Goal: Use online tool/utility: Utilize a website feature to perform a specific function

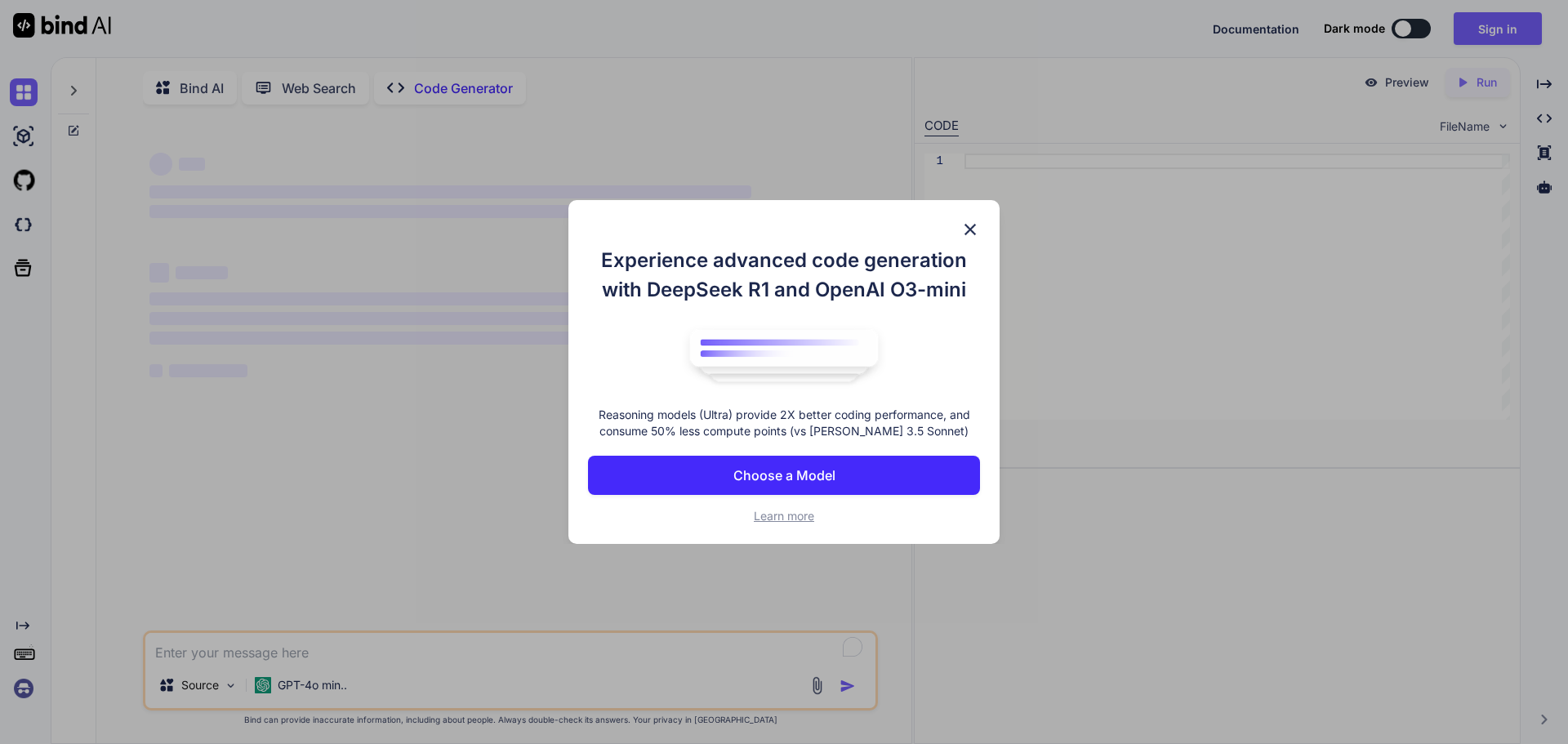
click at [968, 233] on img at bounding box center [970, 230] width 20 height 20
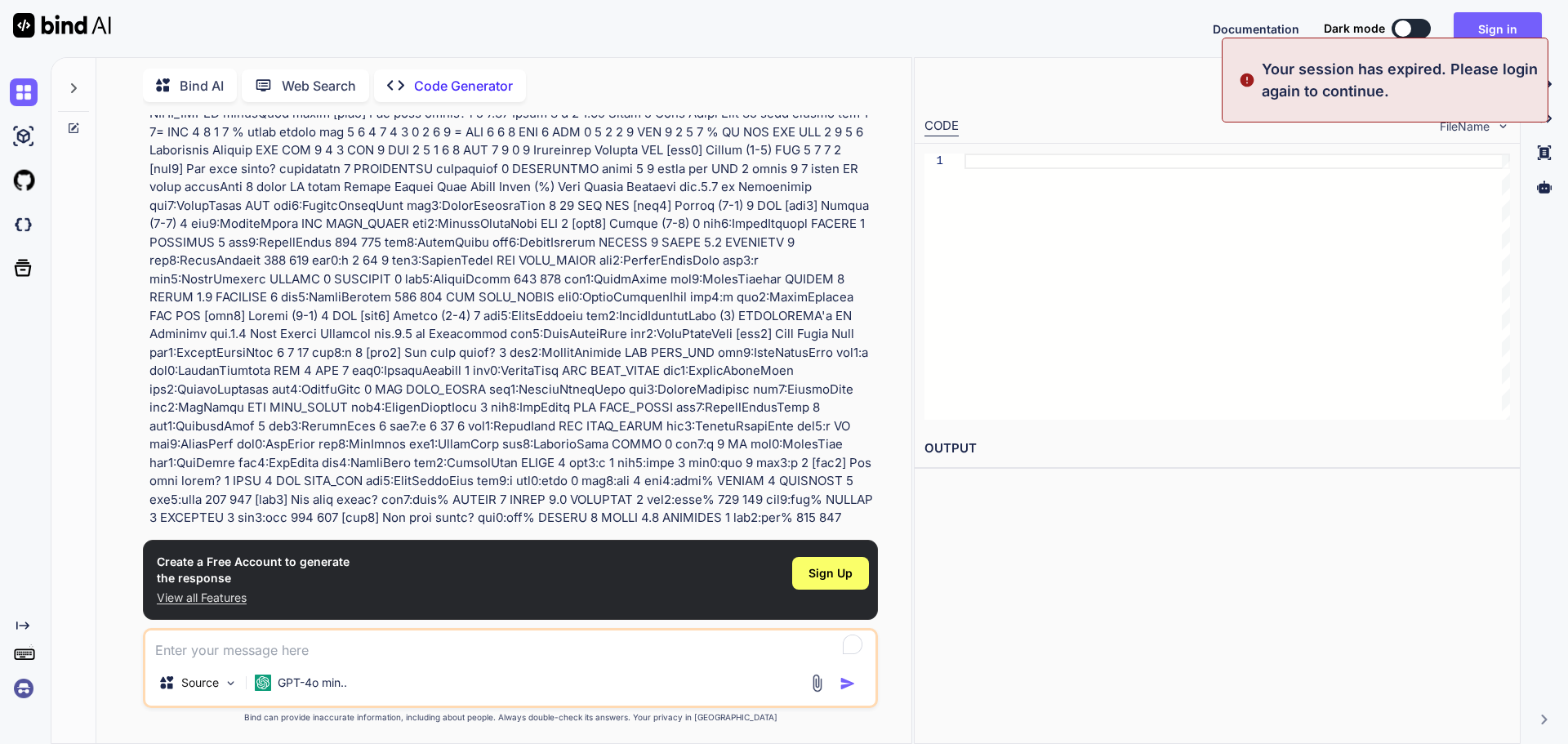
scroll to position [386, 0]
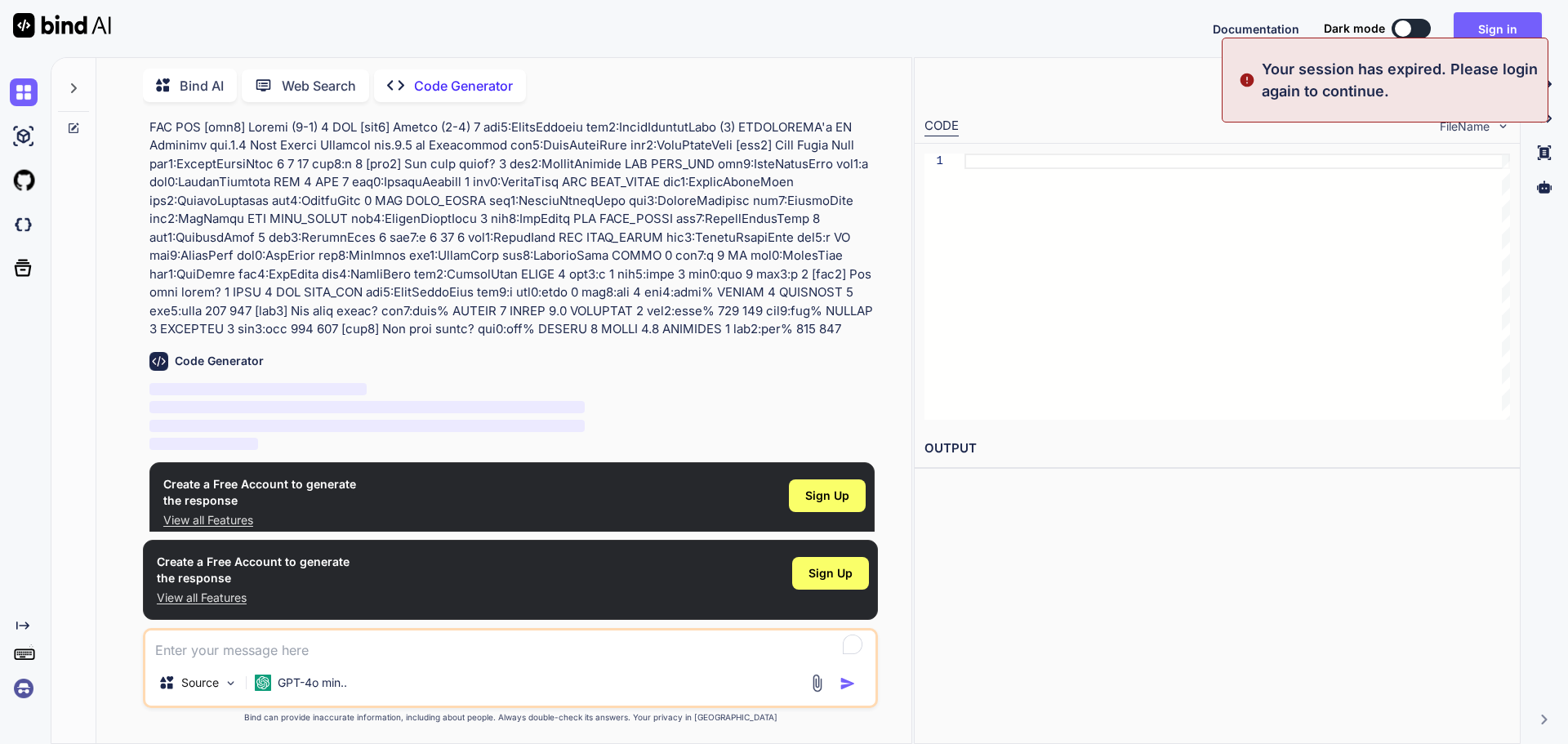
type textarea "x"
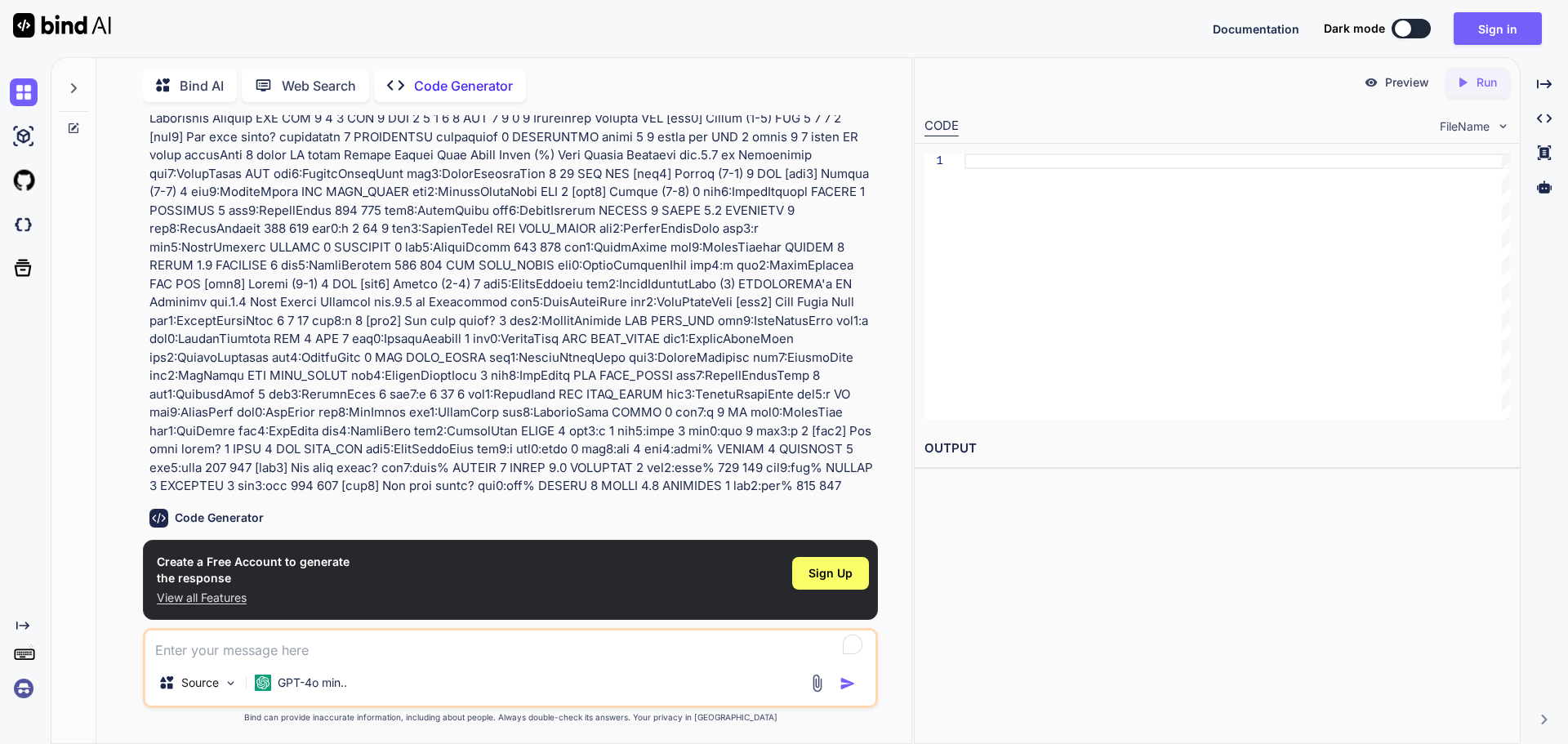
scroll to position [386, 0]
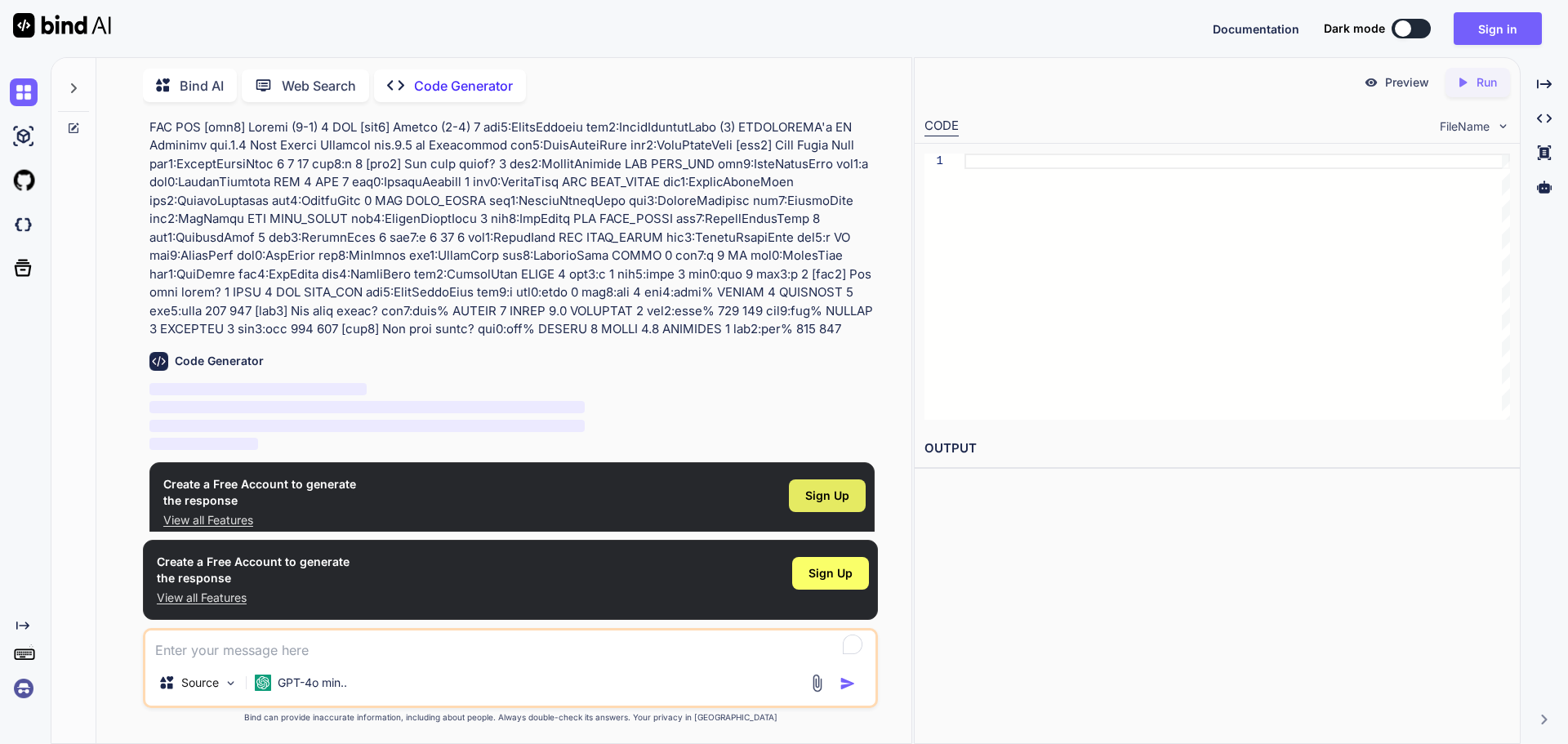
click at [829, 488] on span "Sign Up" at bounding box center [827, 496] width 44 height 16
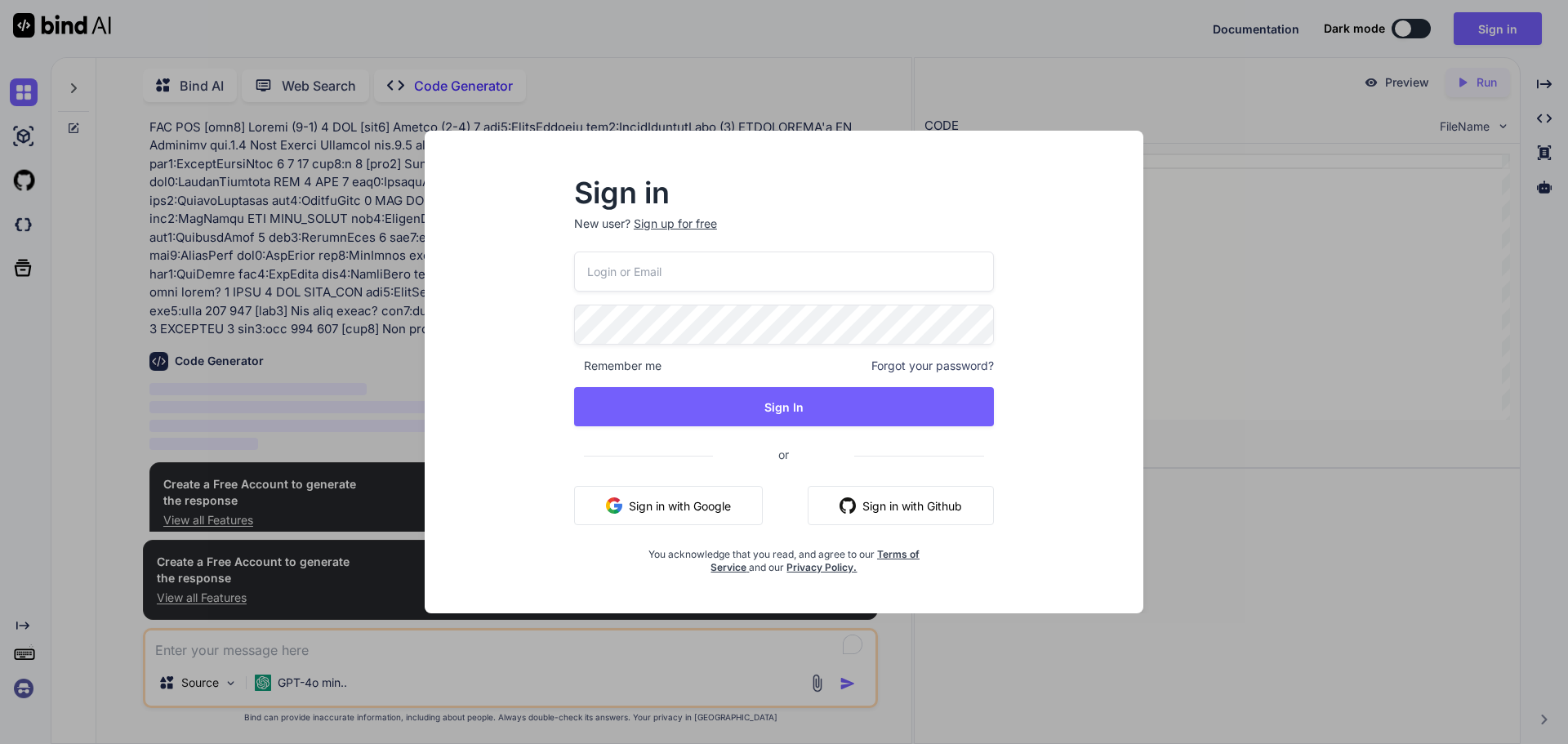
click at [731, 523] on button "Sign in with Google" at bounding box center [668, 506] width 189 height 39
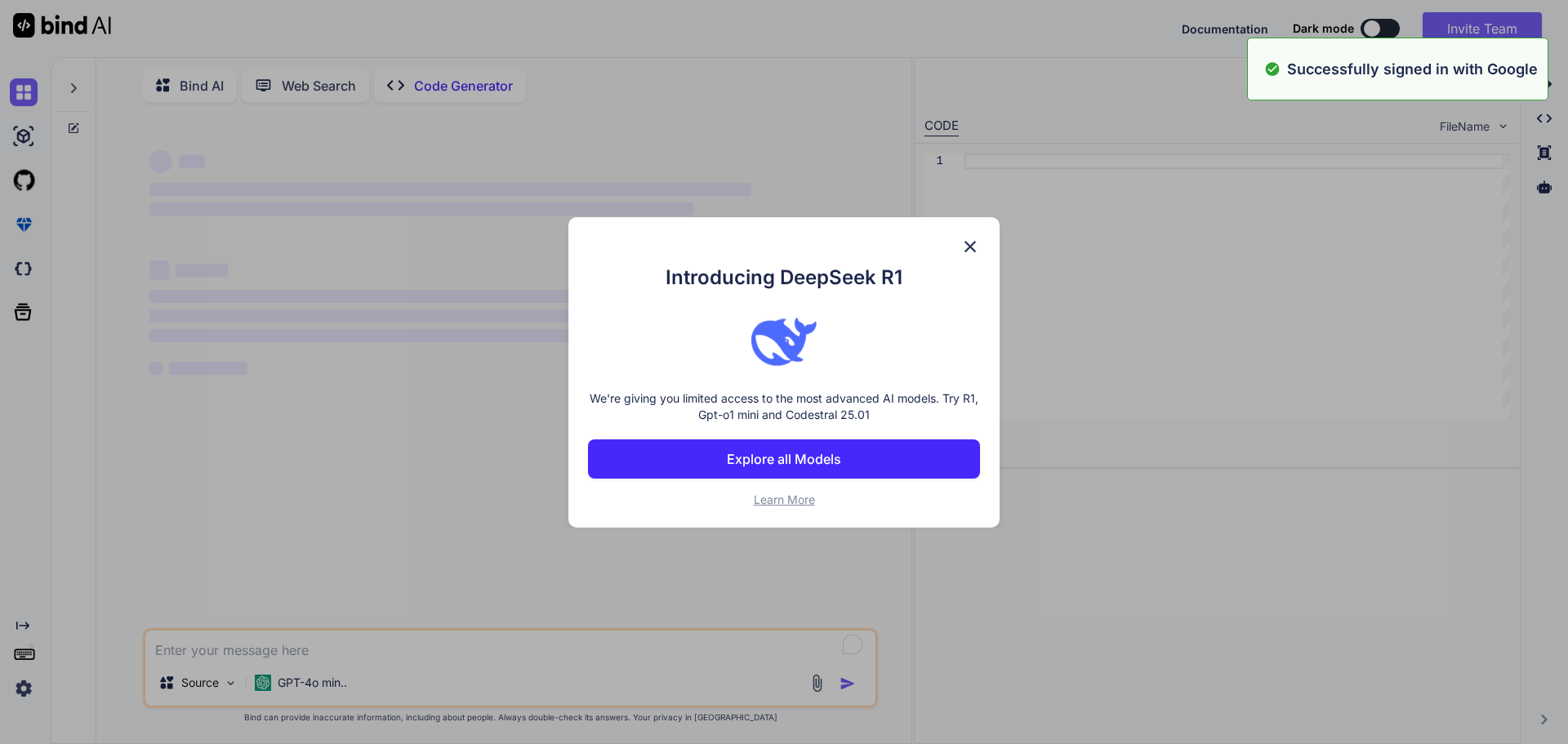
scroll to position [0, 0]
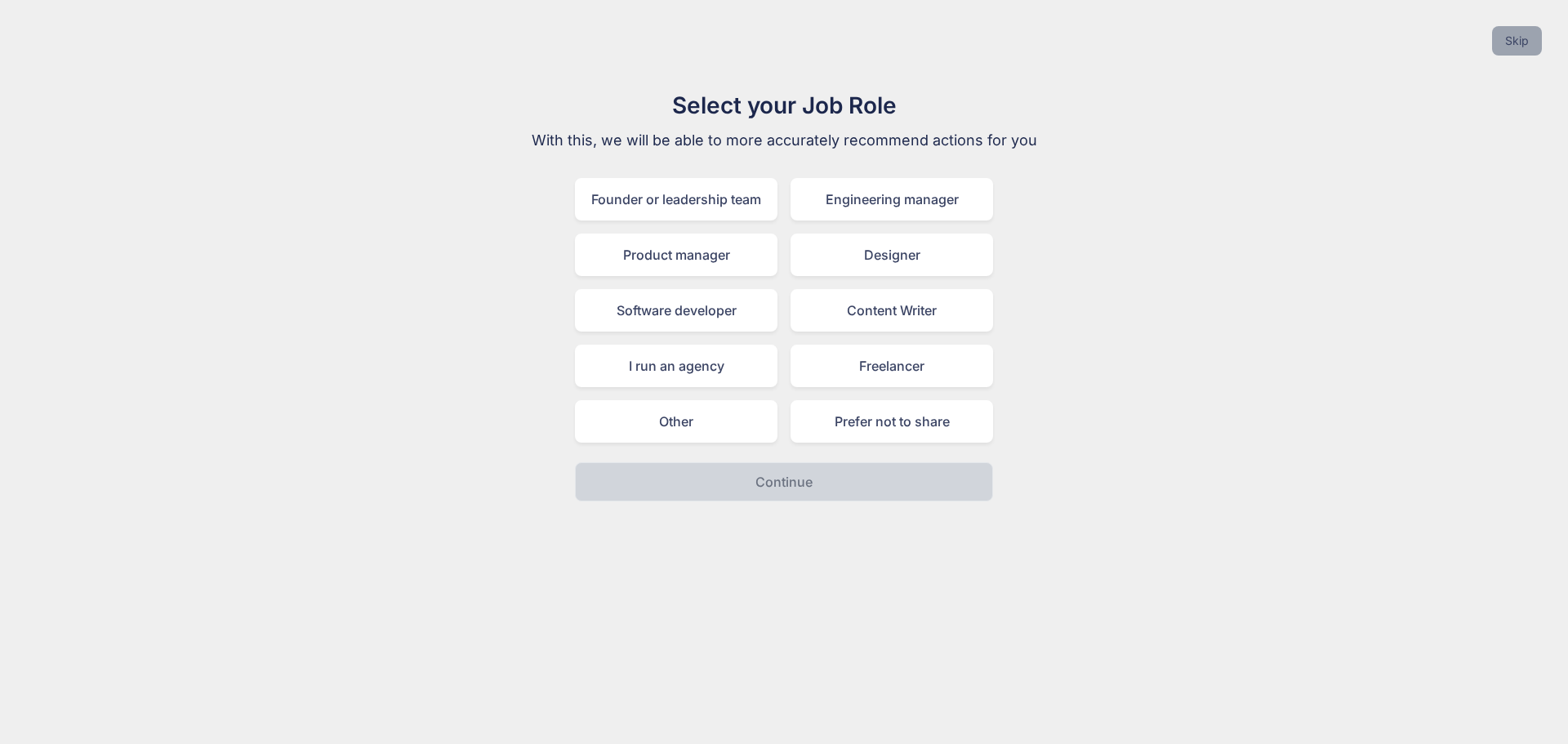
click at [1527, 33] on button "Skip" at bounding box center [1516, 41] width 50 height 29
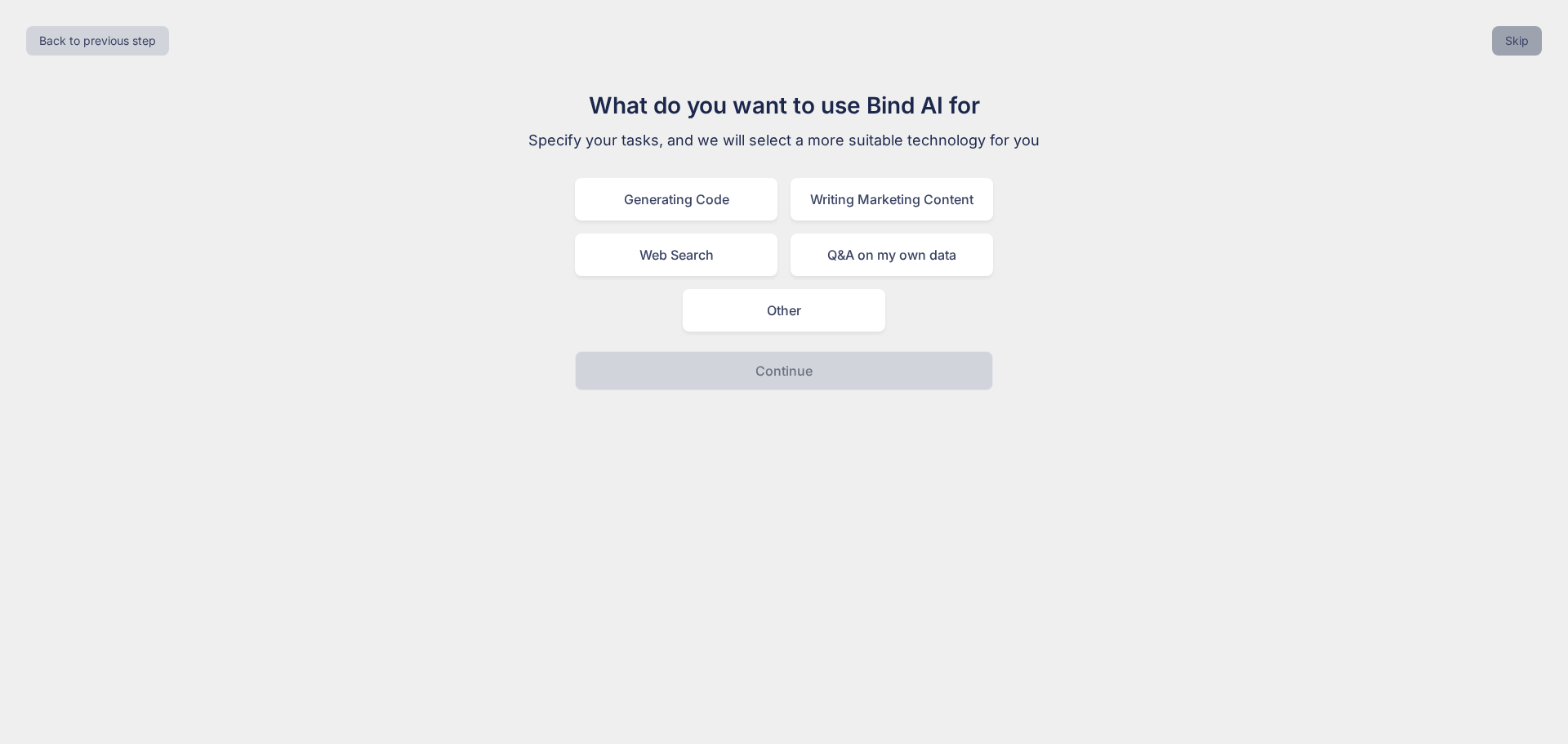
click at [1507, 30] on button "Skip" at bounding box center [1516, 41] width 50 height 29
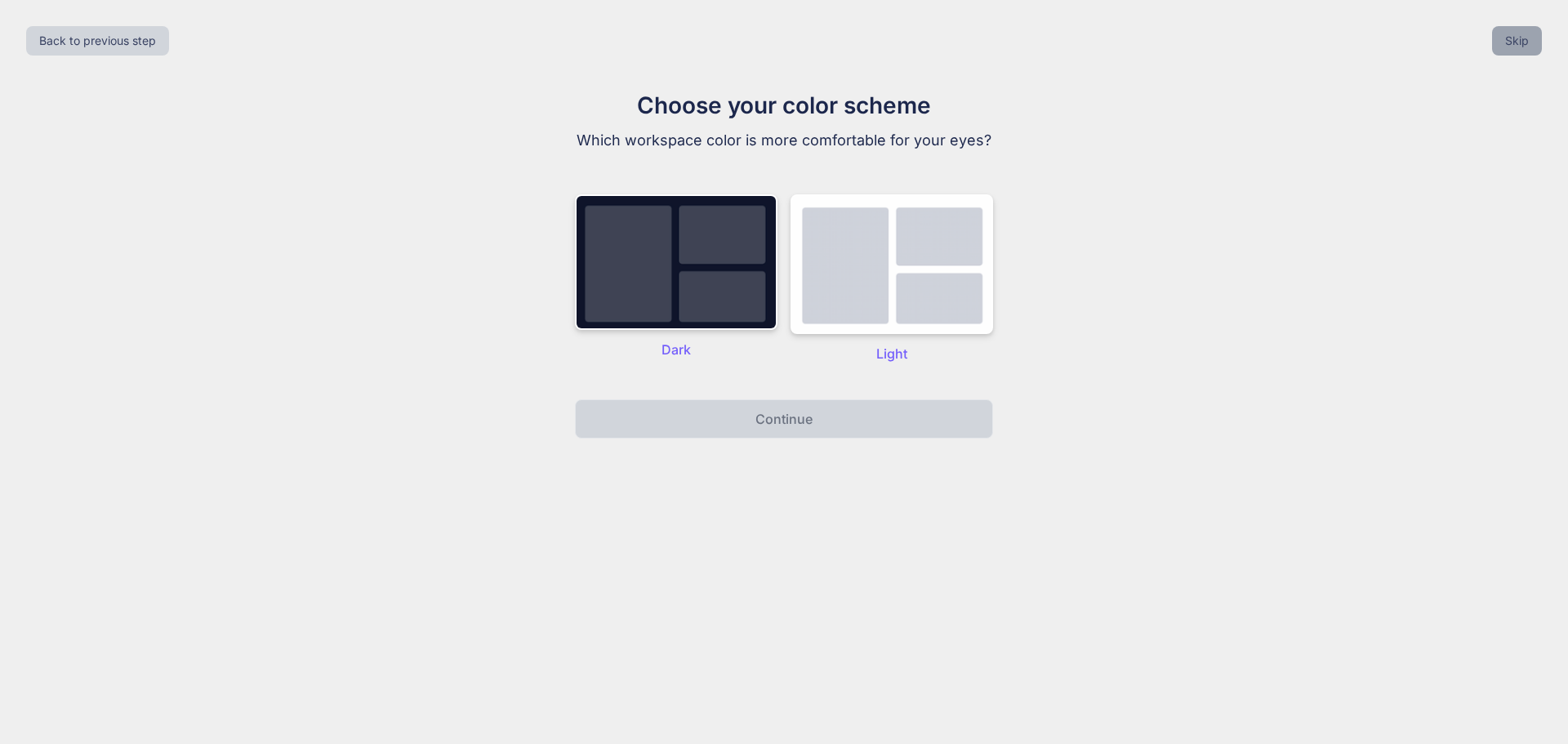
click at [1507, 30] on button "Skip" at bounding box center [1516, 41] width 50 height 29
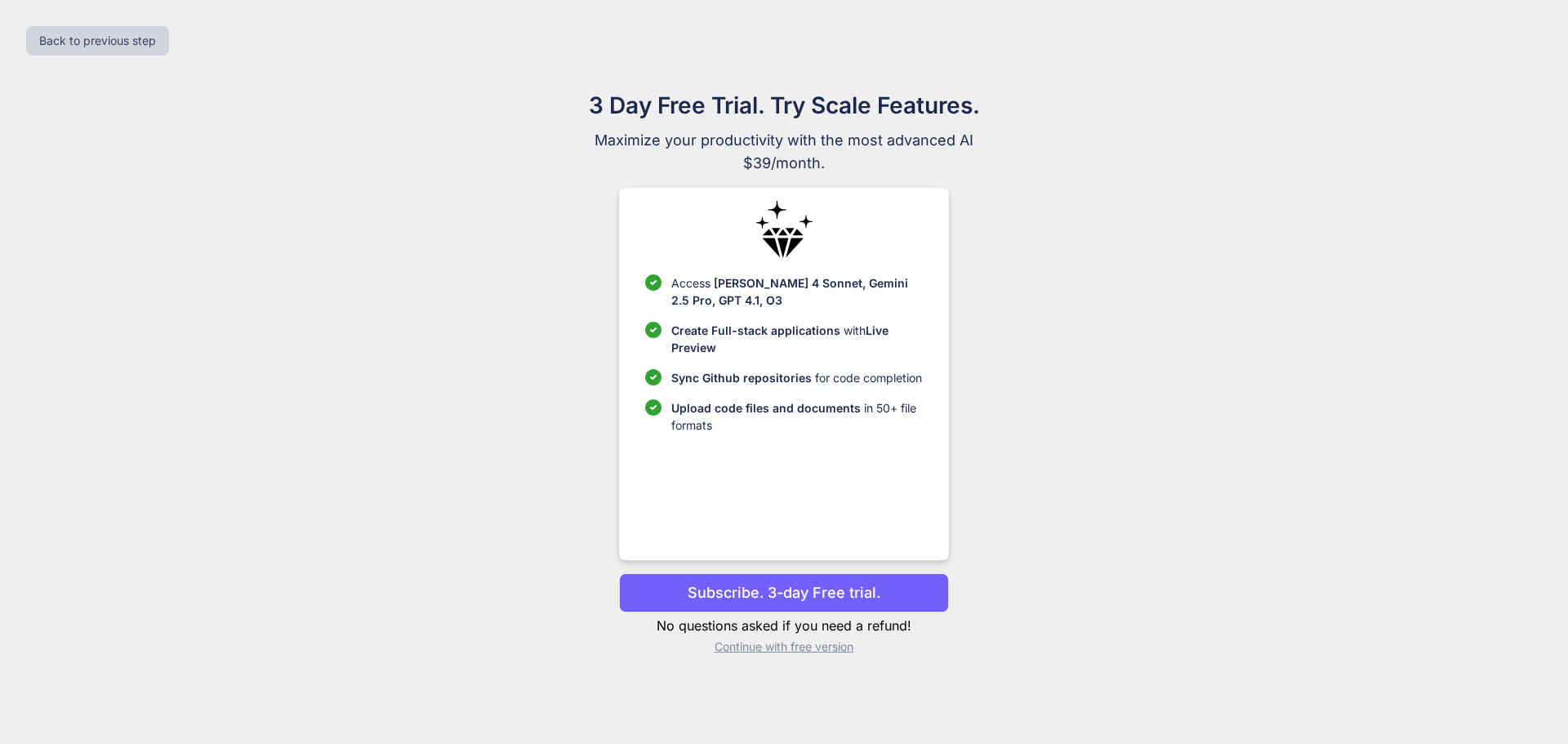
click at [819, 650] on p "Continue with free version" at bounding box center [784, 647] width 329 height 16
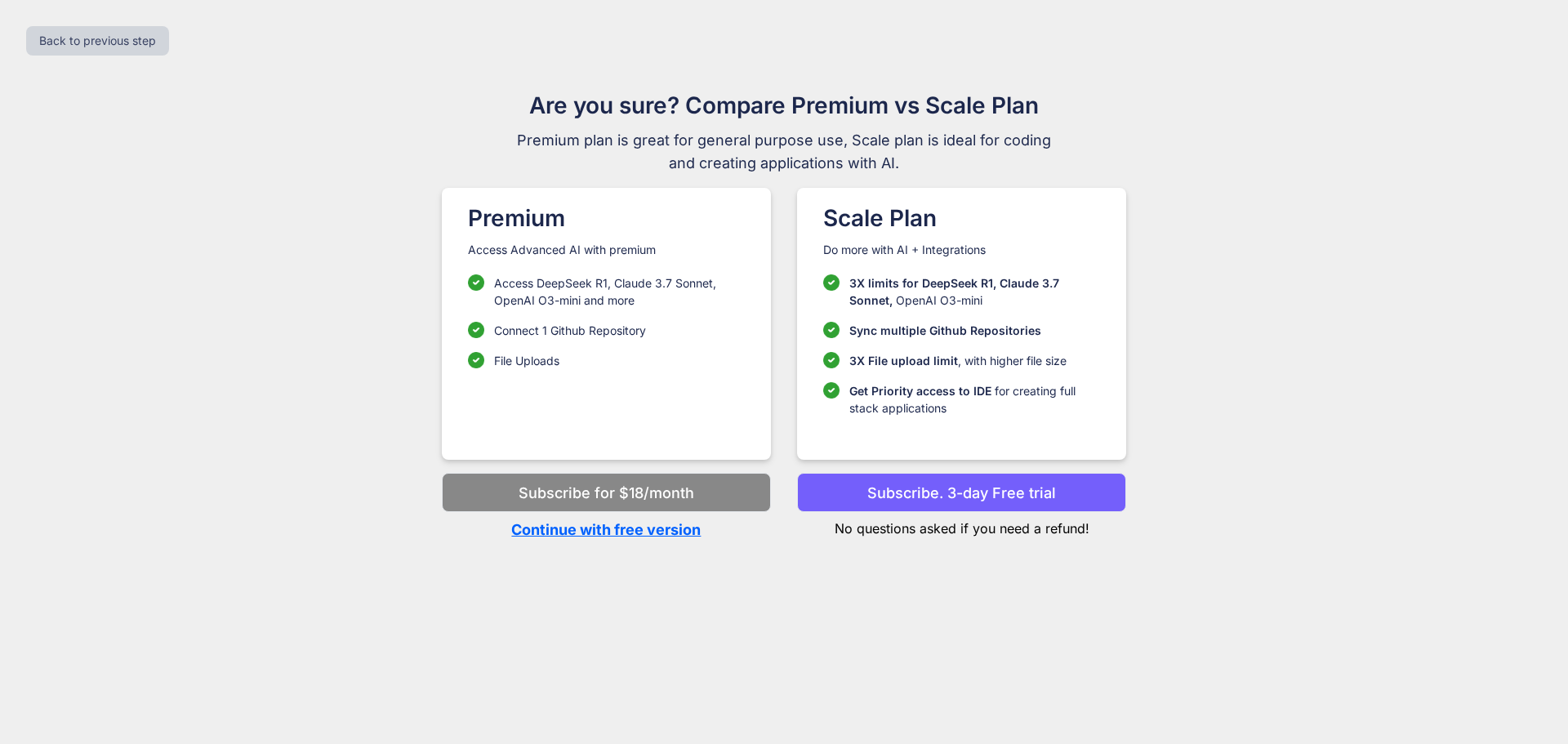
click at [654, 536] on p "Continue with free version" at bounding box center [606, 530] width 329 height 22
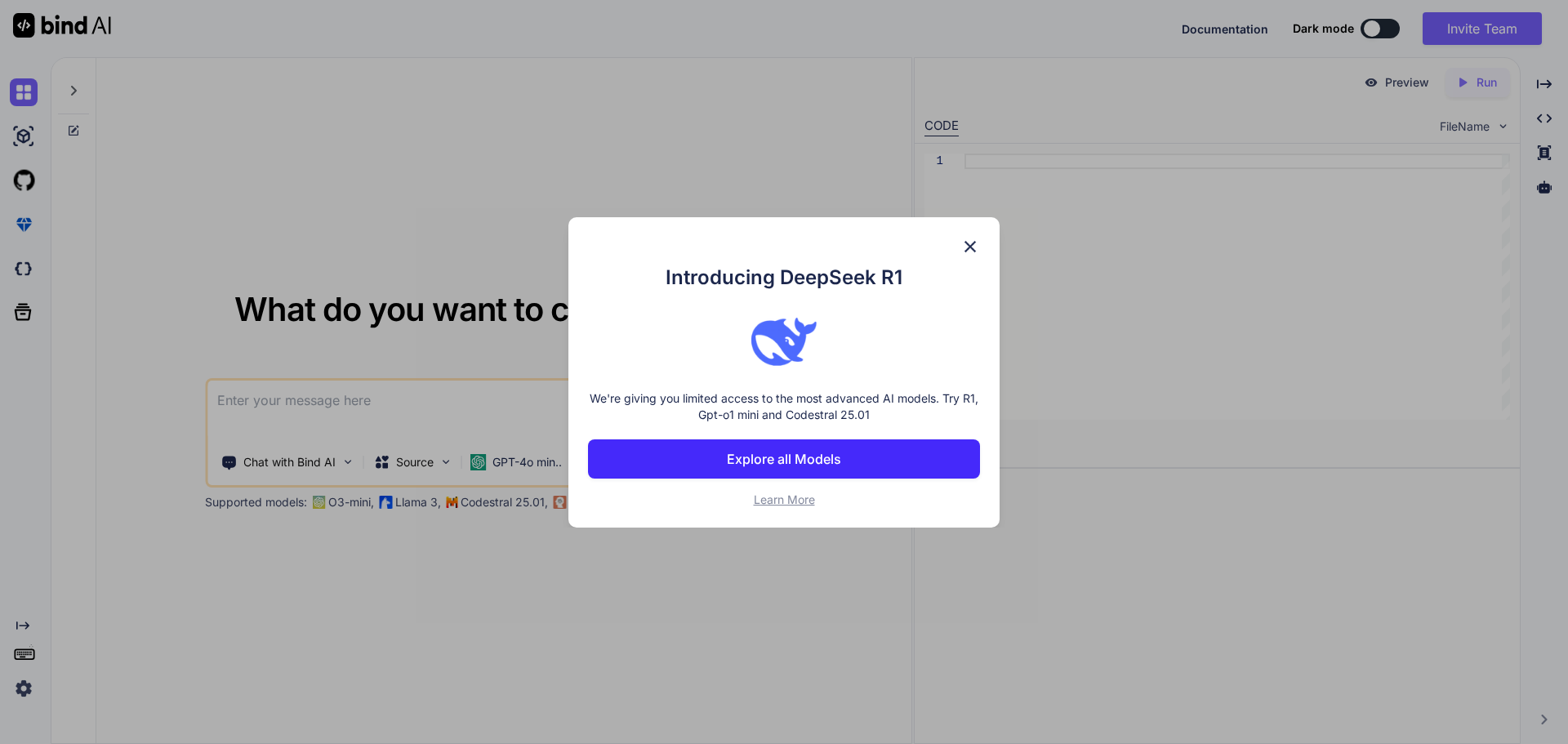
click at [965, 249] on img at bounding box center [970, 246] width 20 height 20
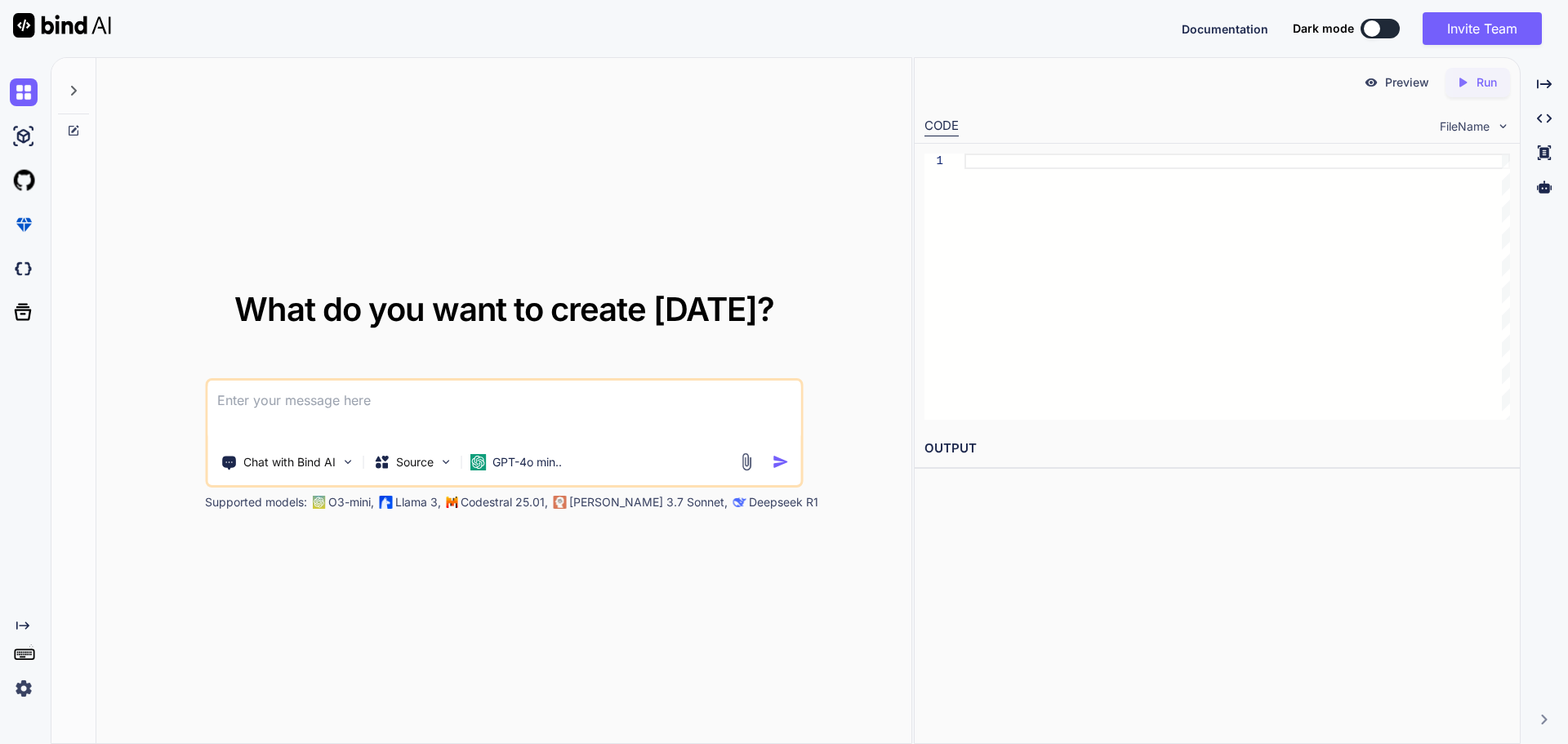
click at [485, 388] on textarea at bounding box center [504, 411] width 593 height 61
paste textarea "[fld2] Number (0-9) [fld2] Last Digit List [fld2] How many ticks? Target Profit…"
type textarea "[fld2] Number (0-9) [fld2] Last Digit List [fld2] How many ticks? Target Profit…"
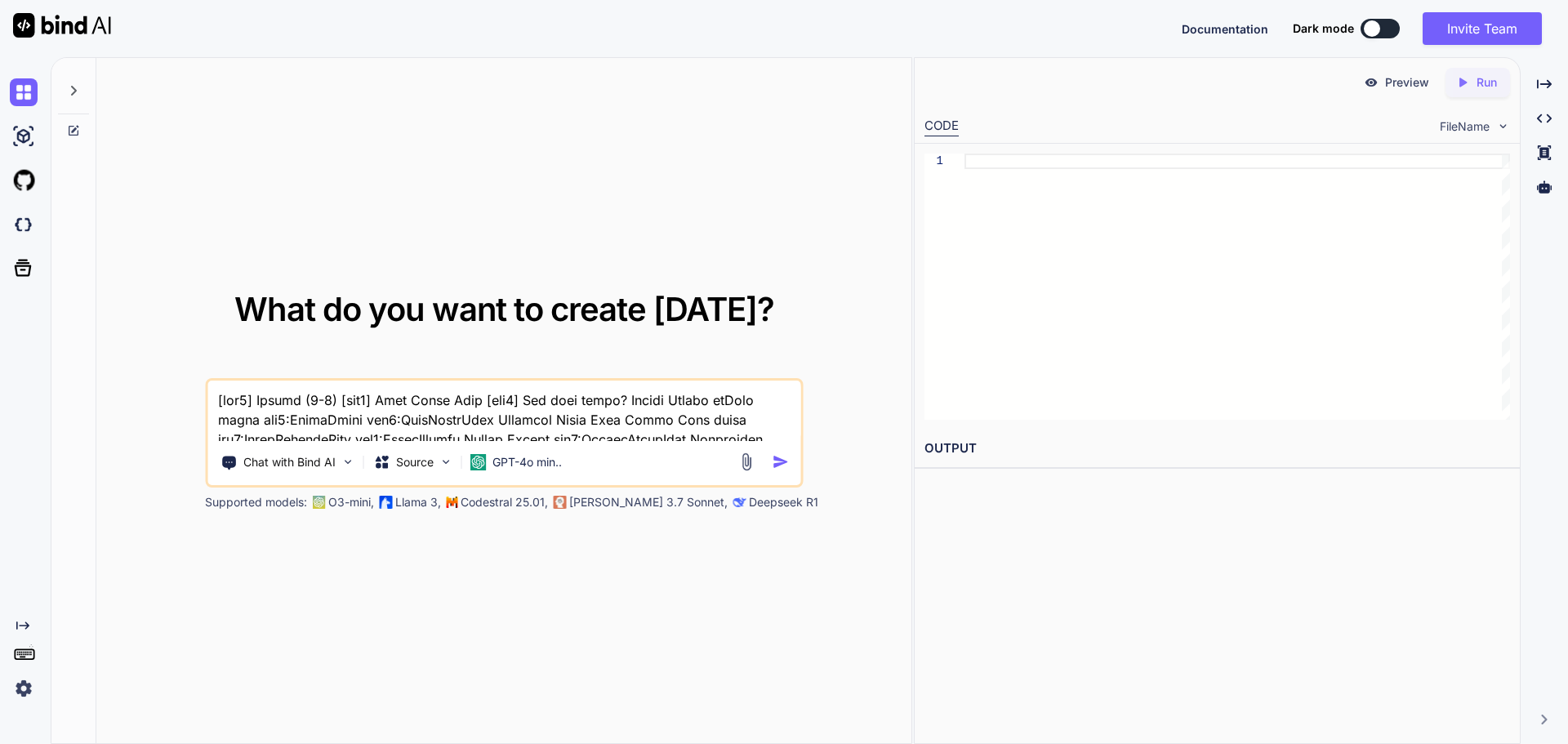
scroll to position [611, 0]
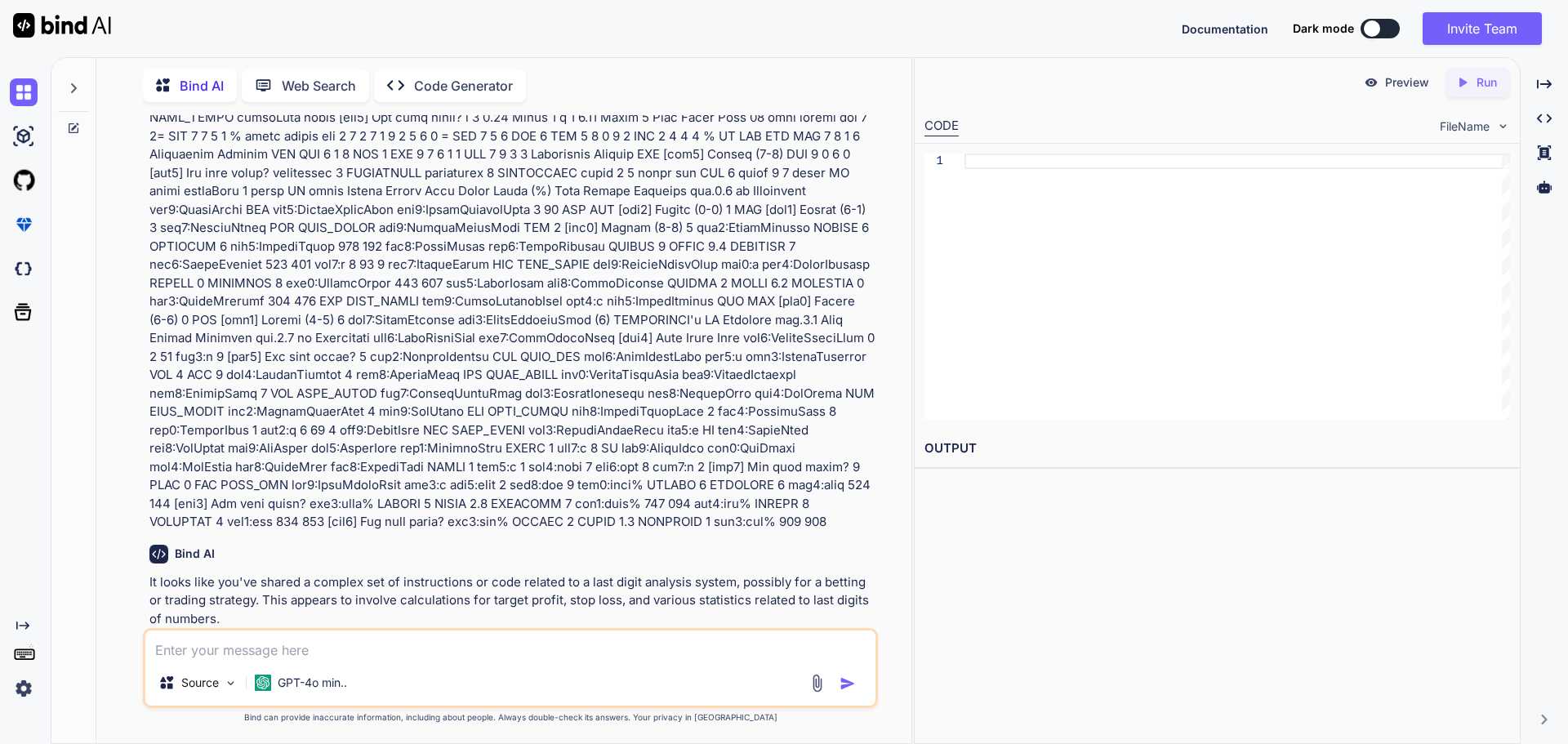
scroll to position [247, 0]
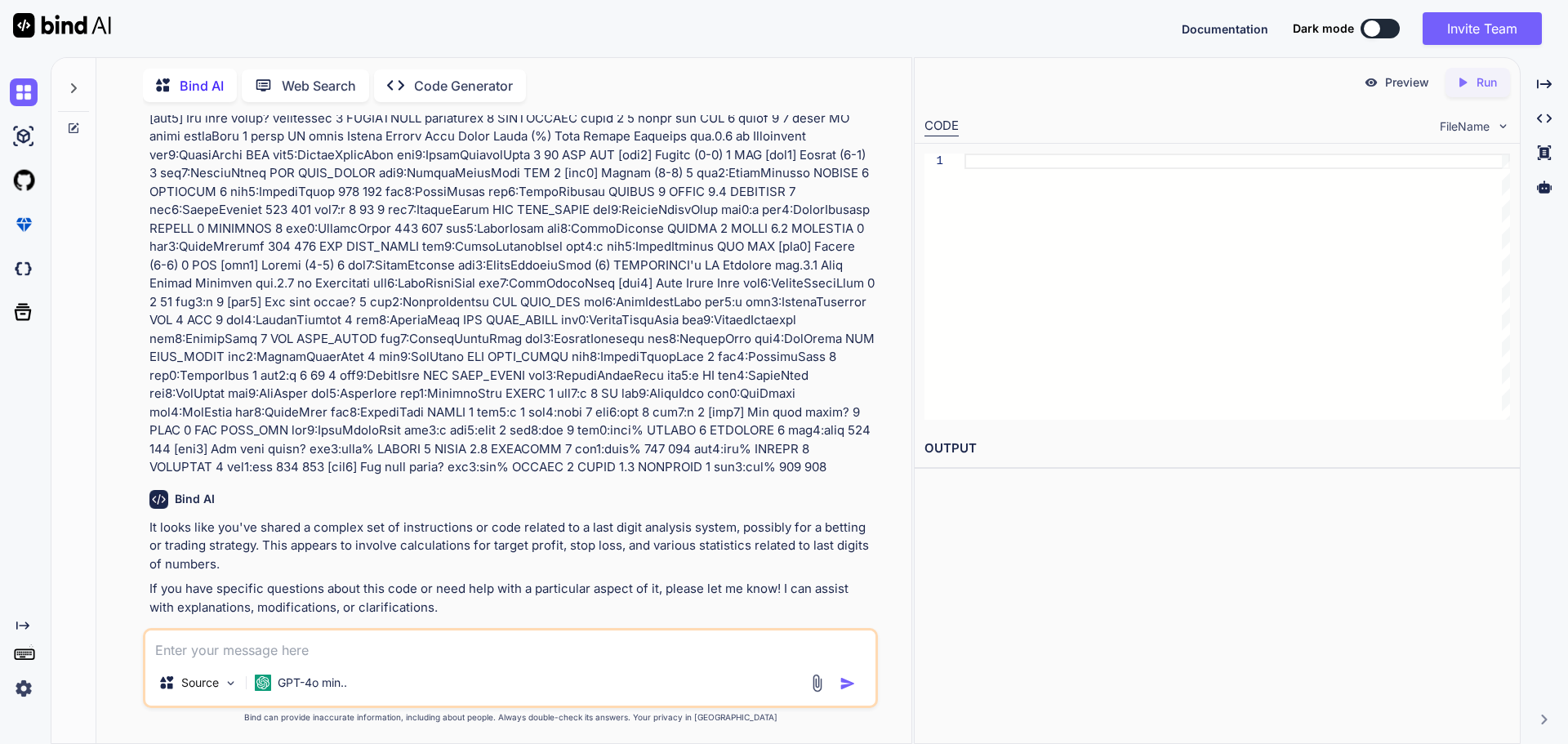
click at [220, 630] on p "Open in Editor" at bounding box center [203, 638] width 78 height 16
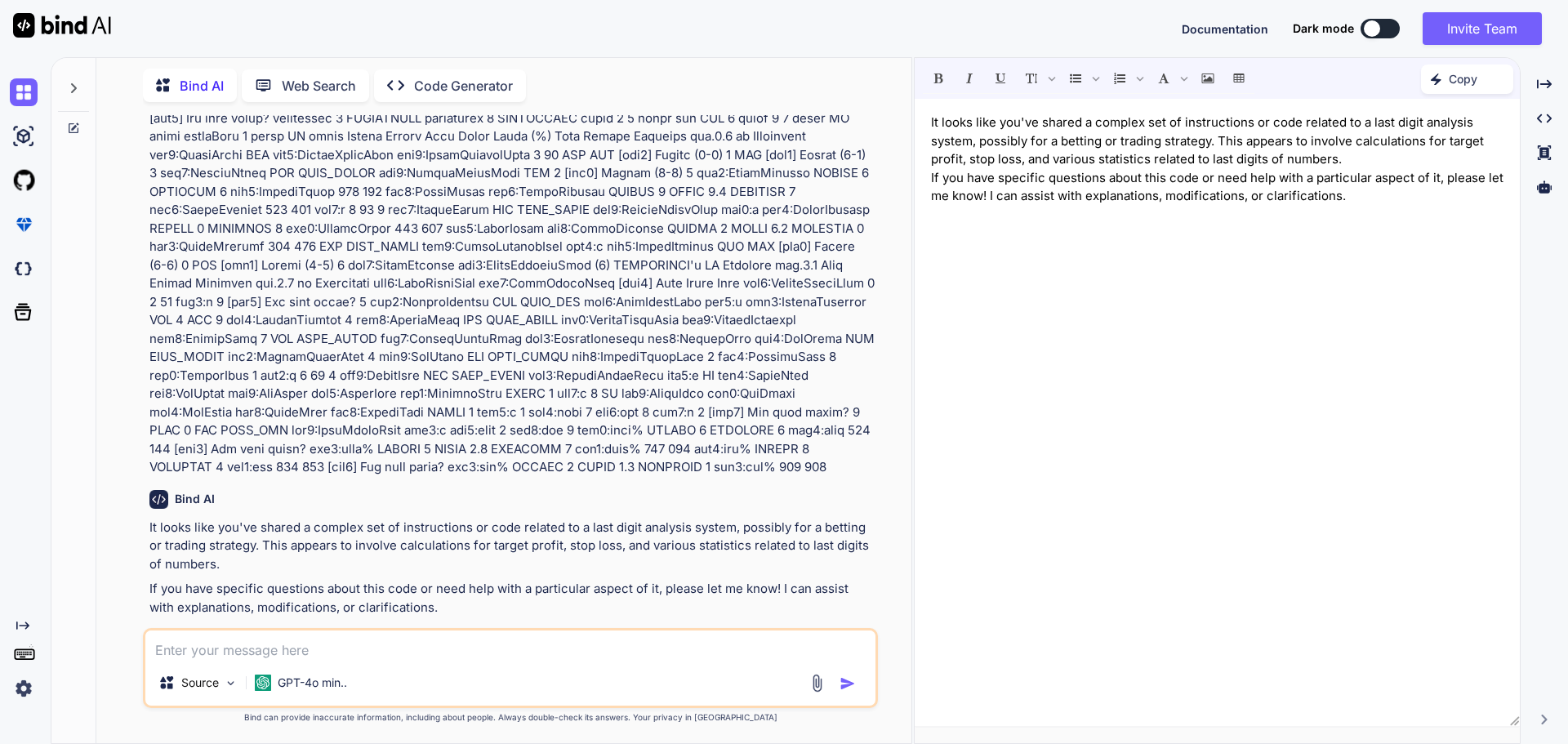
click at [452, 641] on textarea at bounding box center [510, 646] width 730 height 29
type textarea "it incomplete pls complete it"
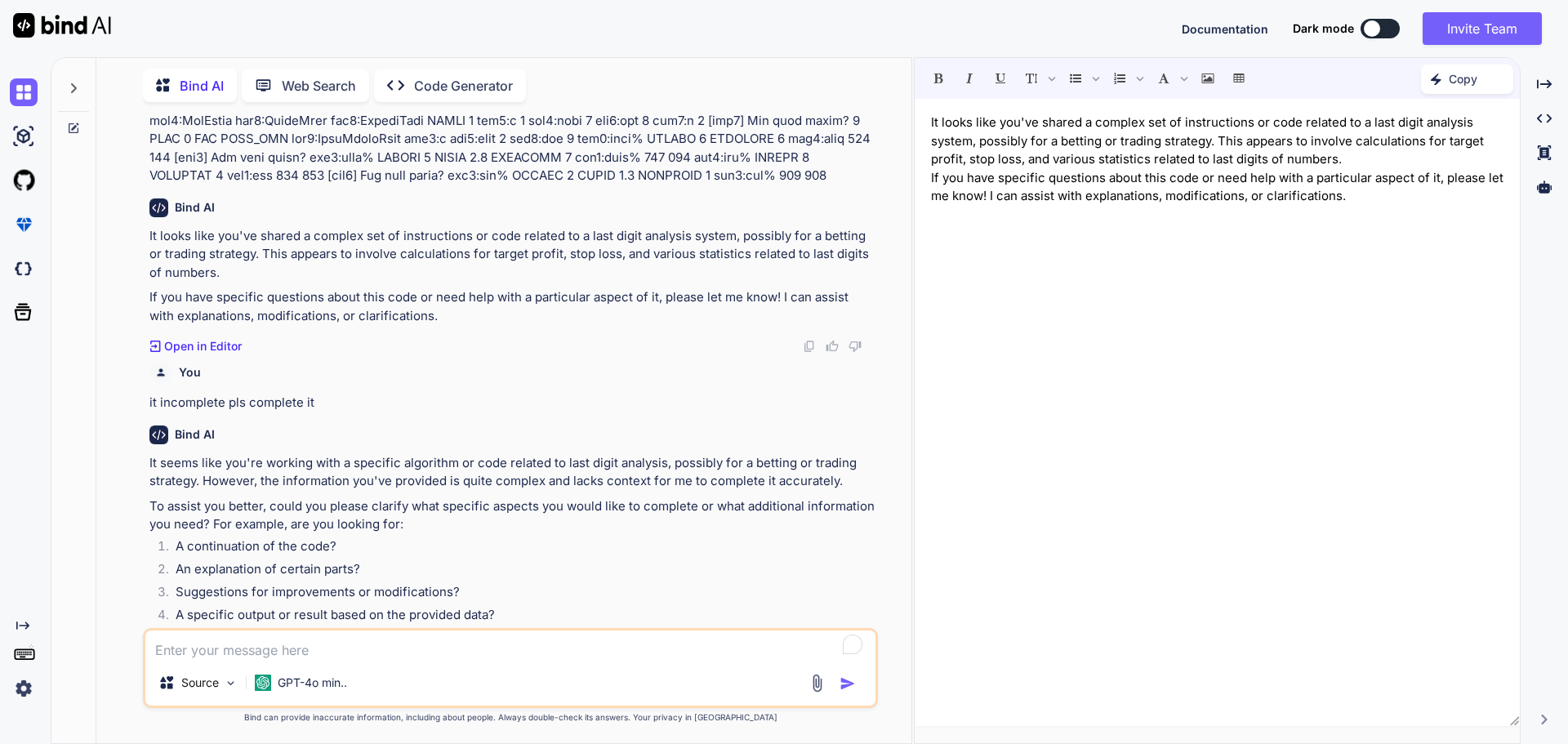
scroll to position [576, 0]
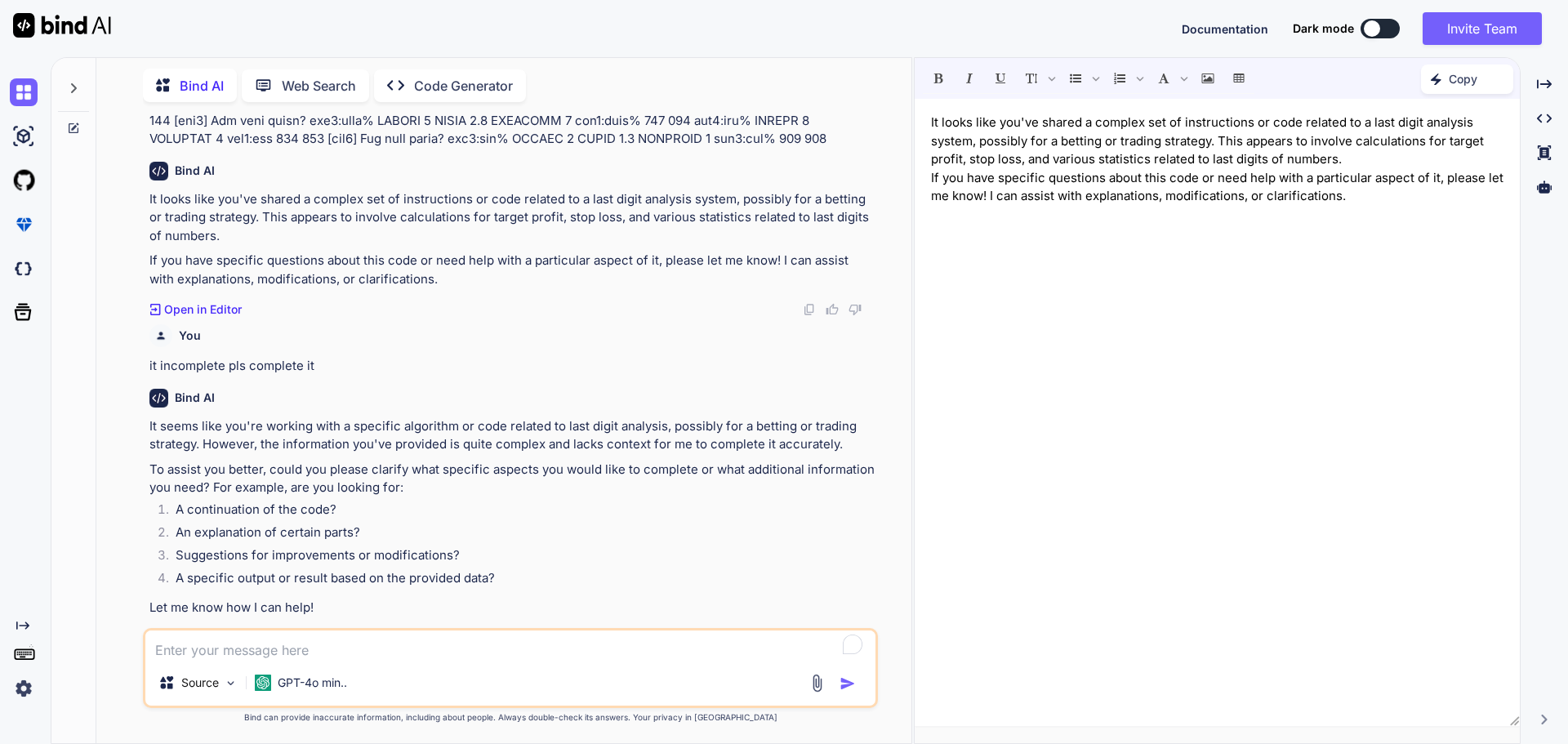
click at [249, 643] on textarea "To enrich screen reader interactions, please activate Accessibility in Grammarl…" at bounding box center [510, 646] width 730 height 29
type textarea "1"
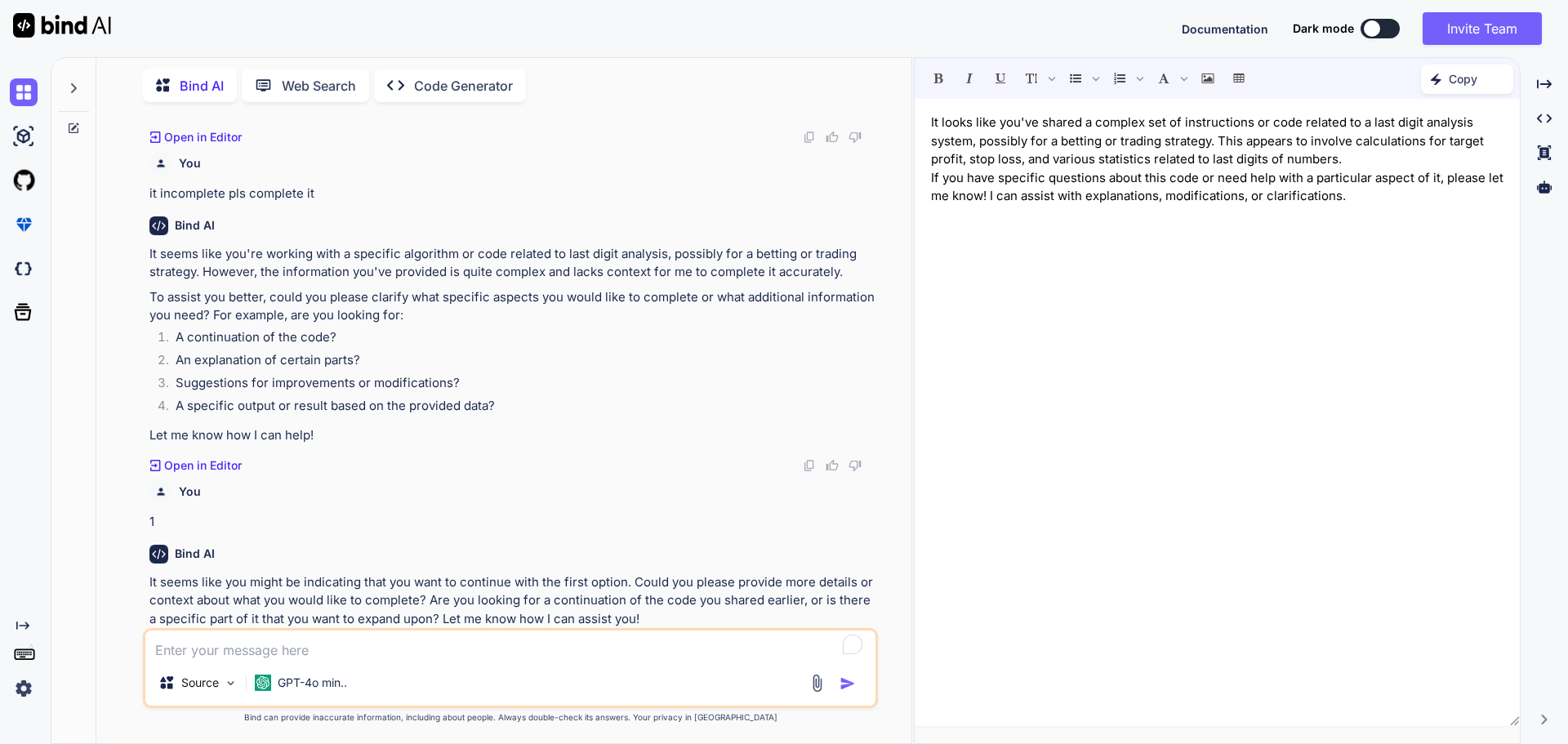
scroll to position [760, 0]
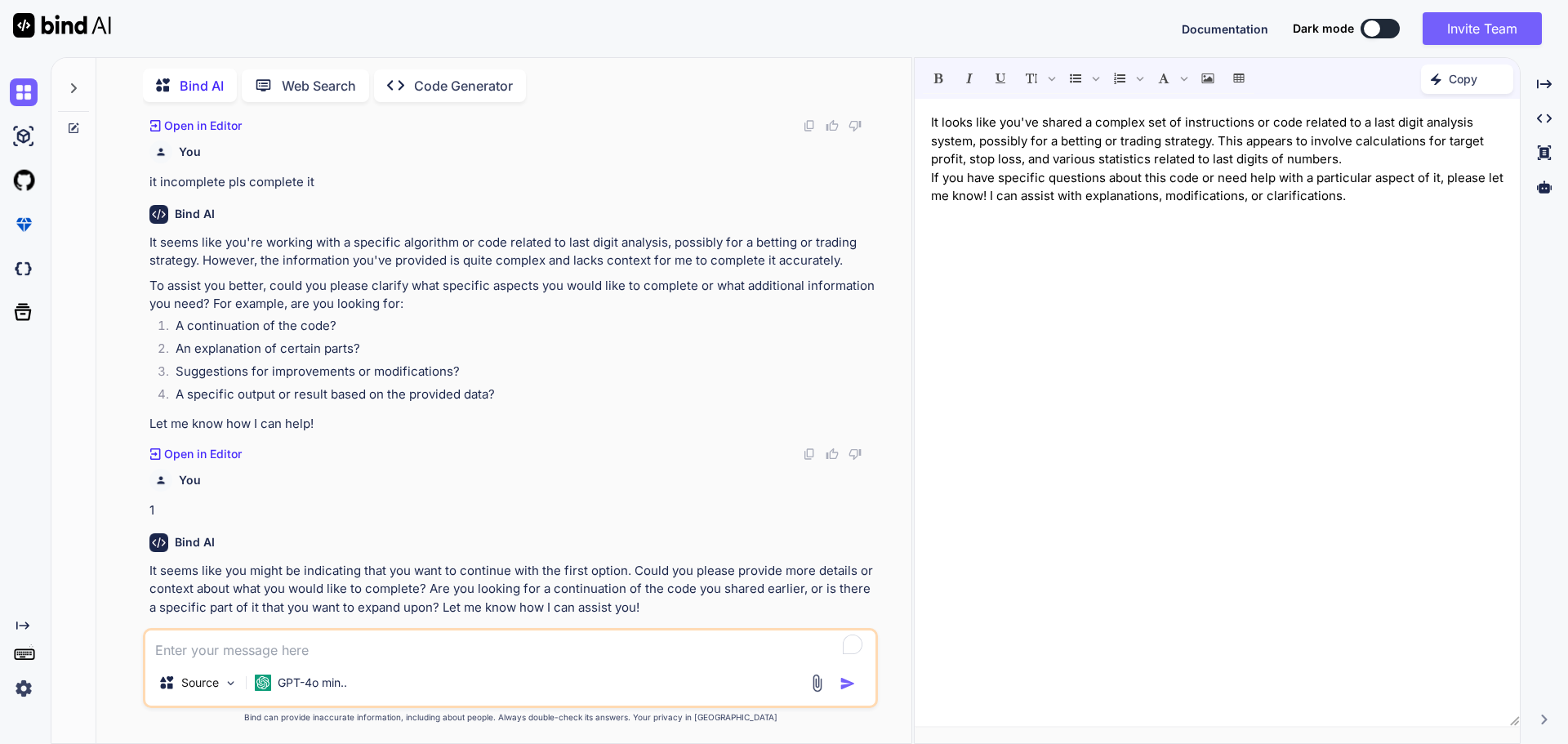
click at [206, 630] on p "Open in Editor" at bounding box center [203, 638] width 78 height 16
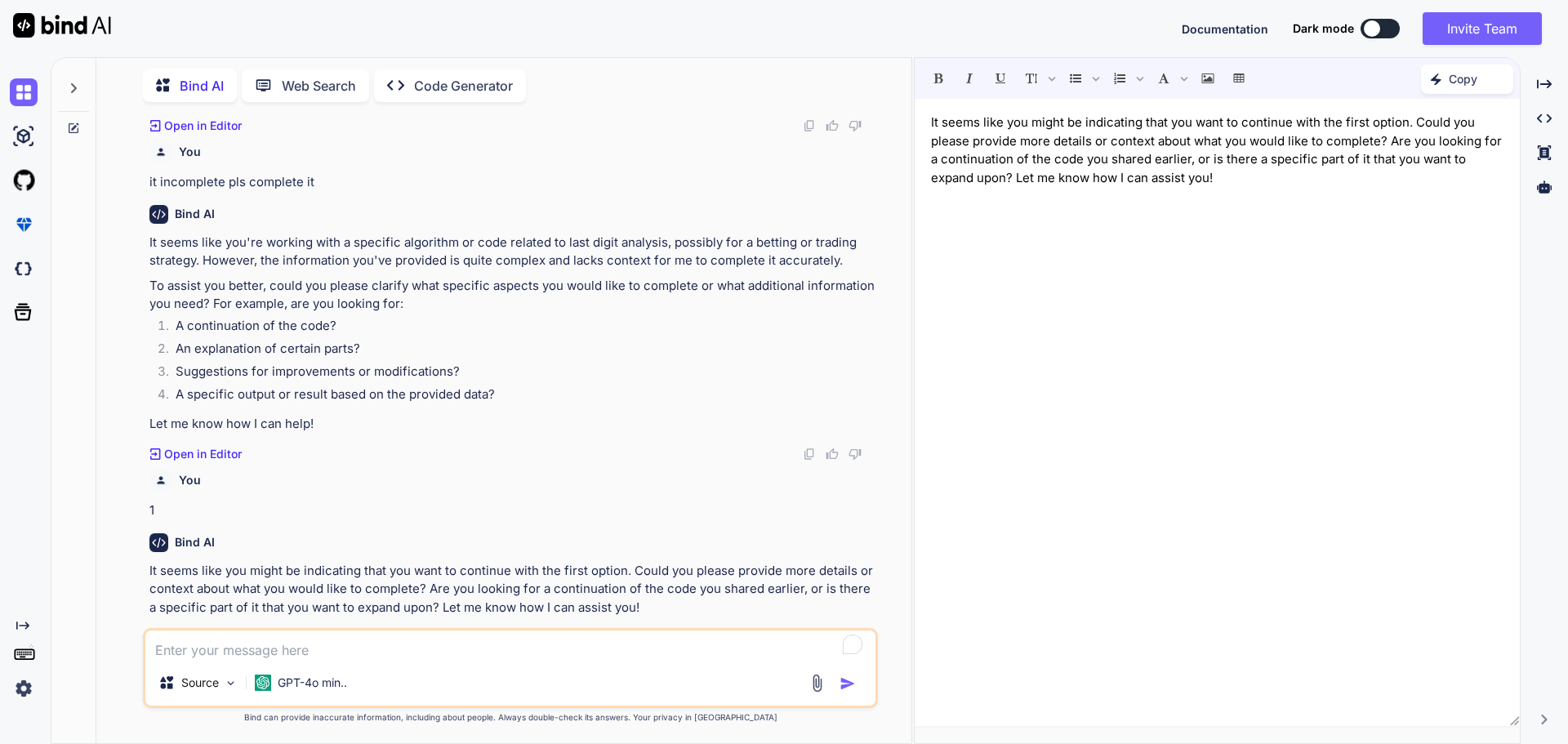
click at [362, 653] on textarea "To enrich screen reader interactions, please activate Accessibility in Grammarl…" at bounding box center [510, 646] width 730 height 29
type textarea "yes code it"
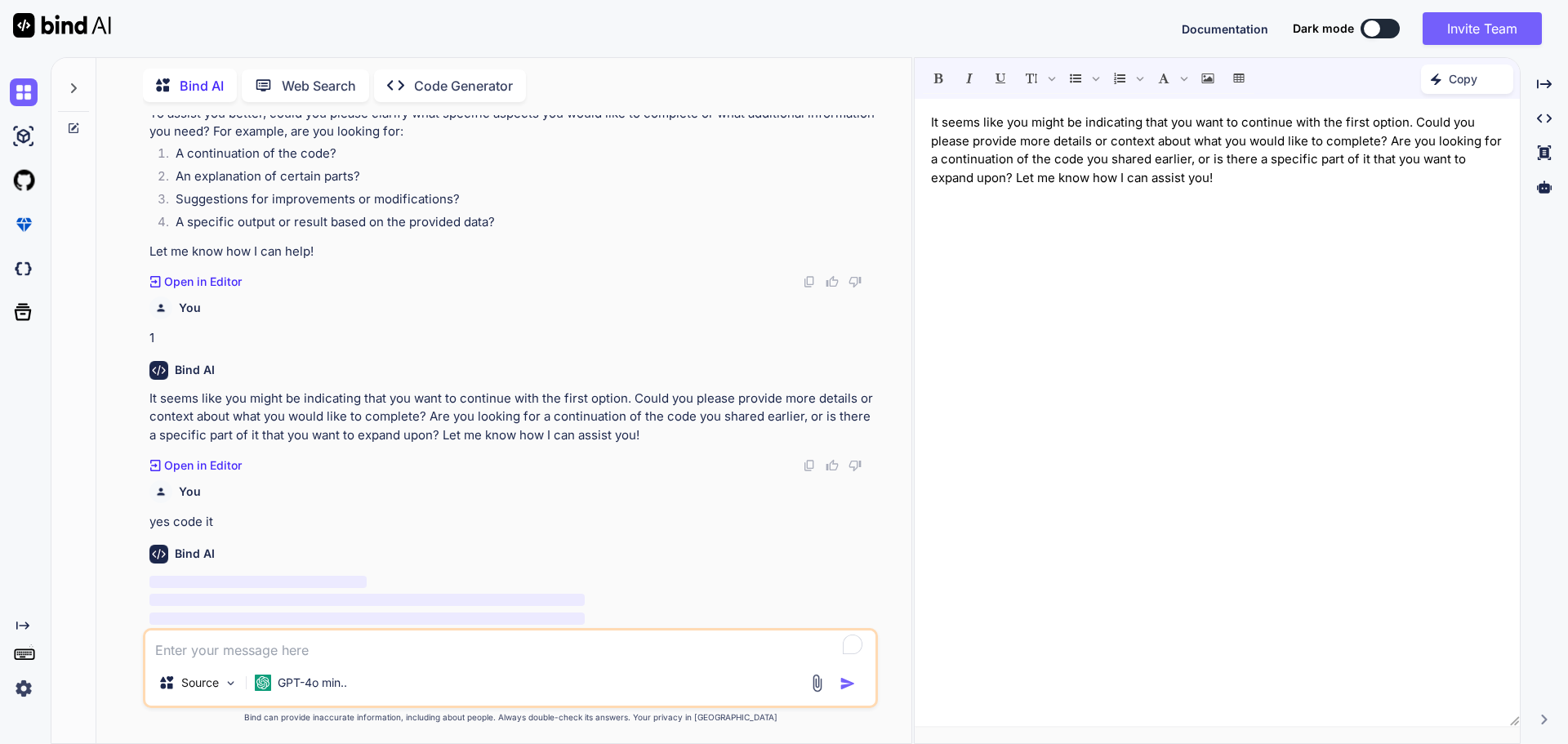
scroll to position [932, 0]
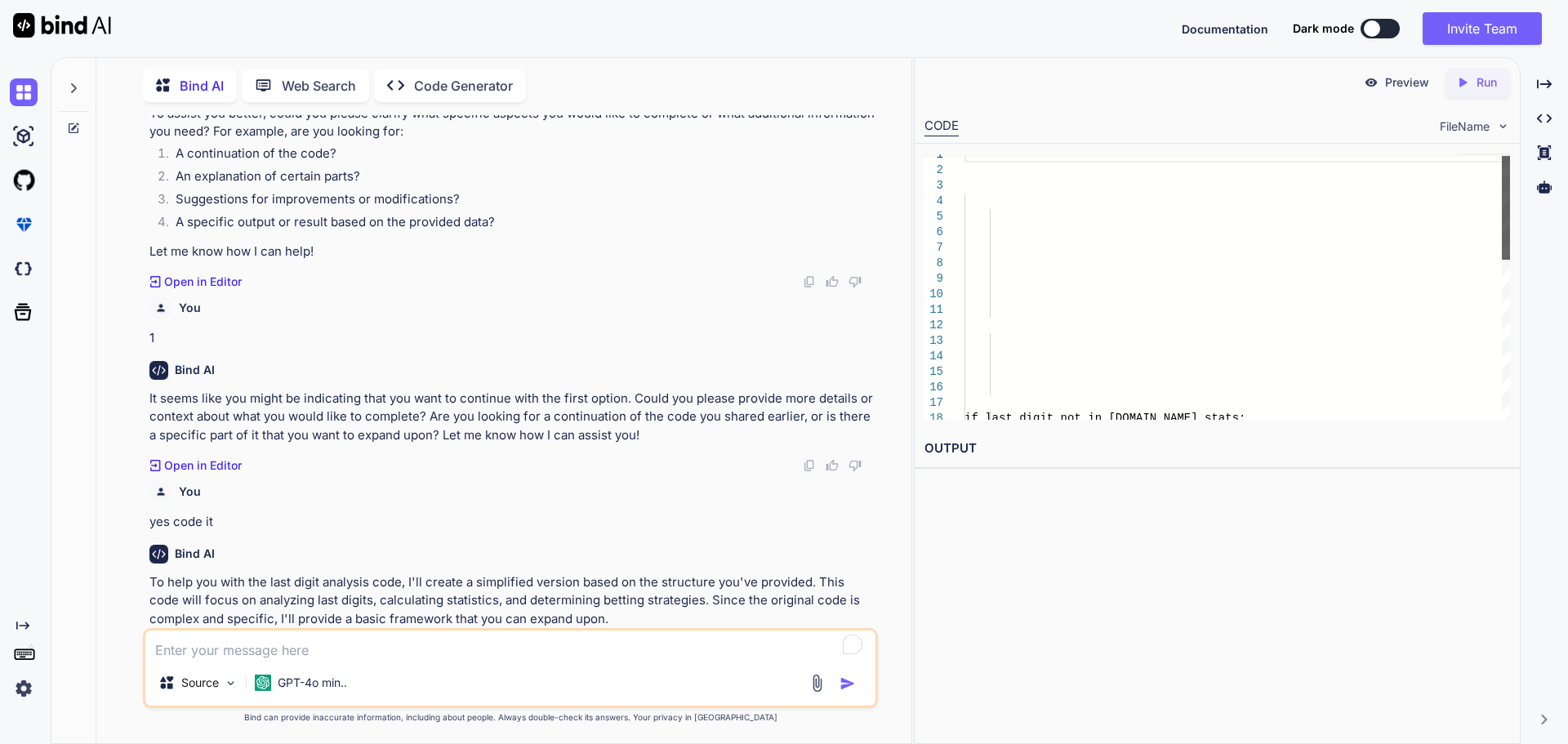
click at [1508, 259] on div at bounding box center [1506, 208] width 8 height 104
click at [1502, 387] on div at bounding box center [1506, 286] width 8 height 266
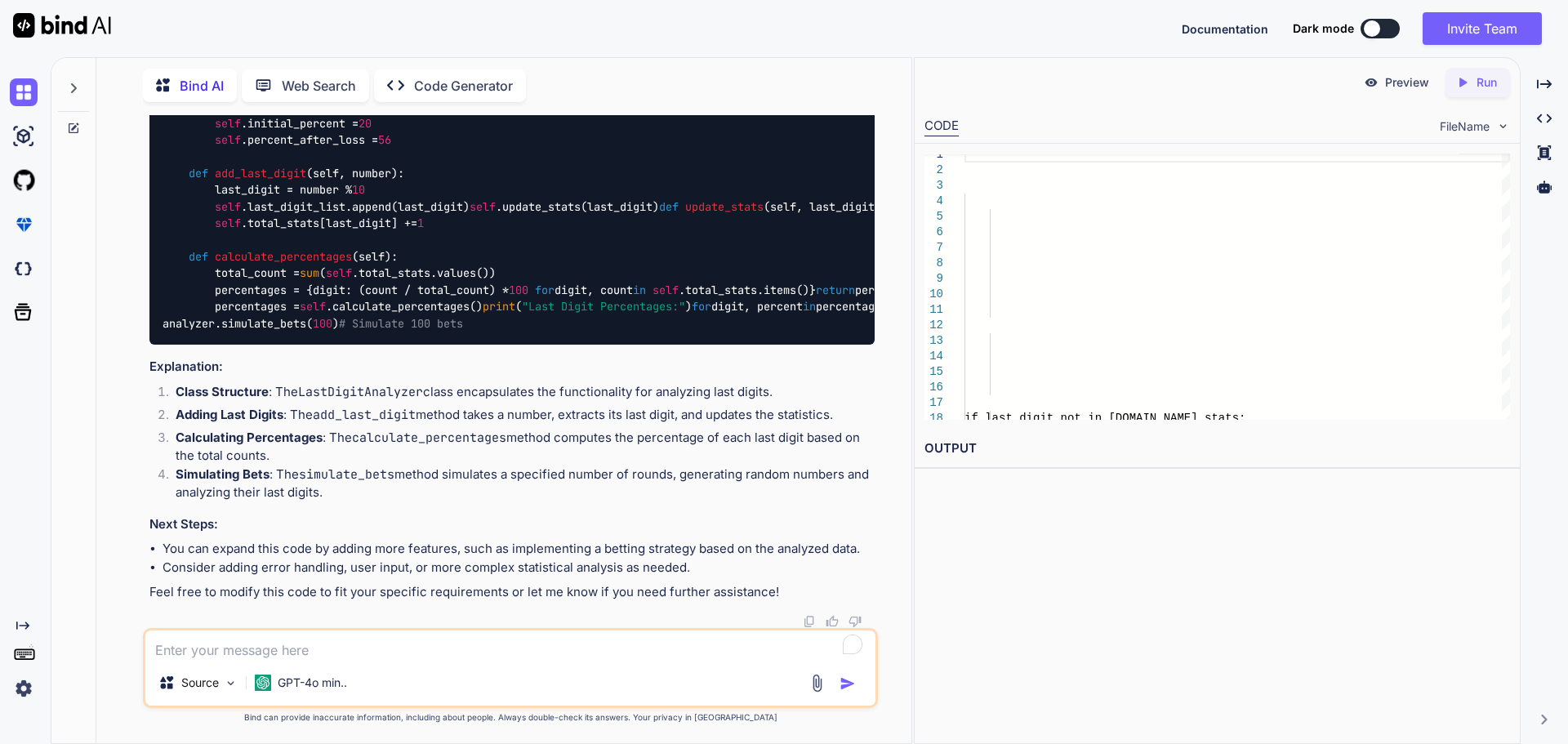
scroll to position [1995, 0]
type textarea "i need in xml"
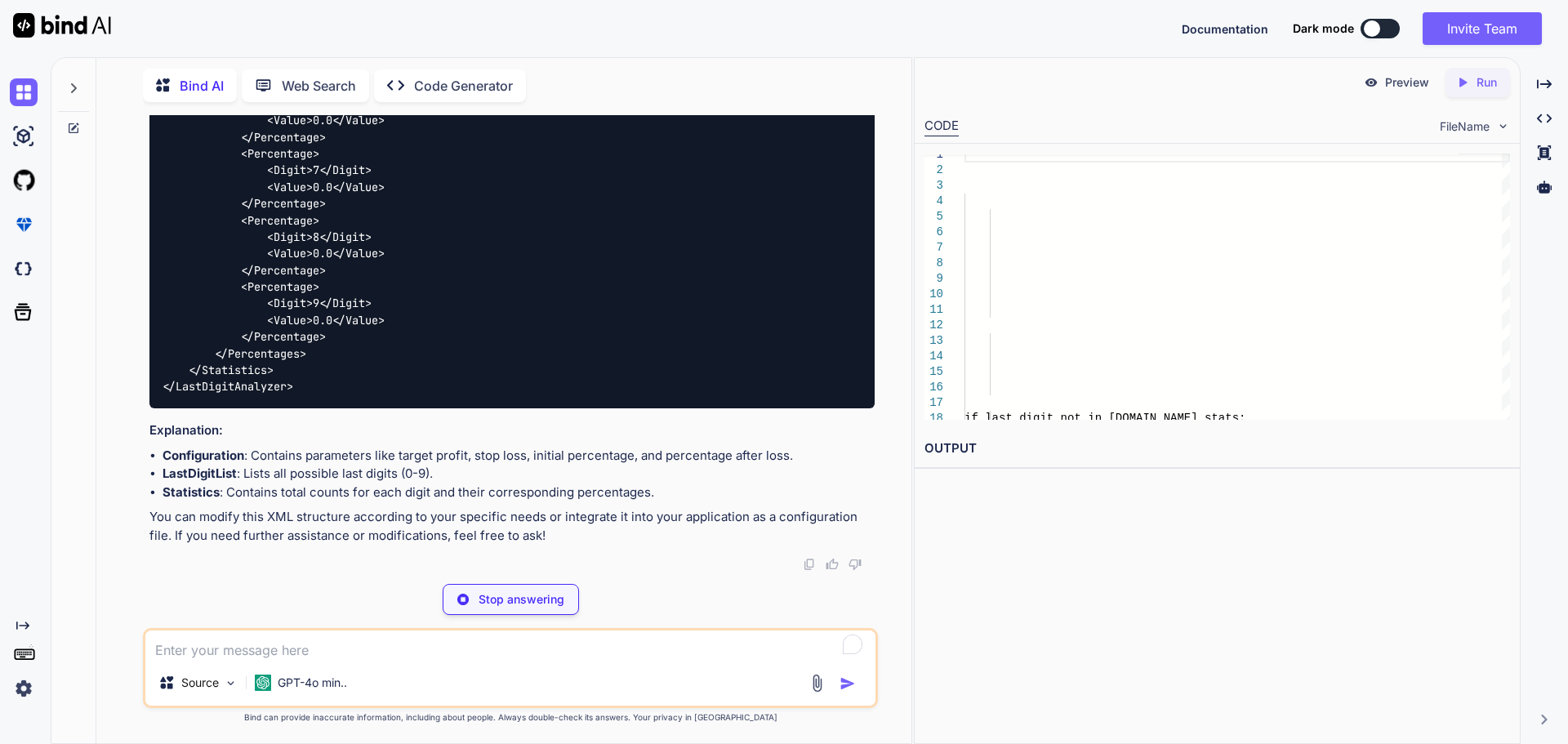
scroll to position [4171, 0]
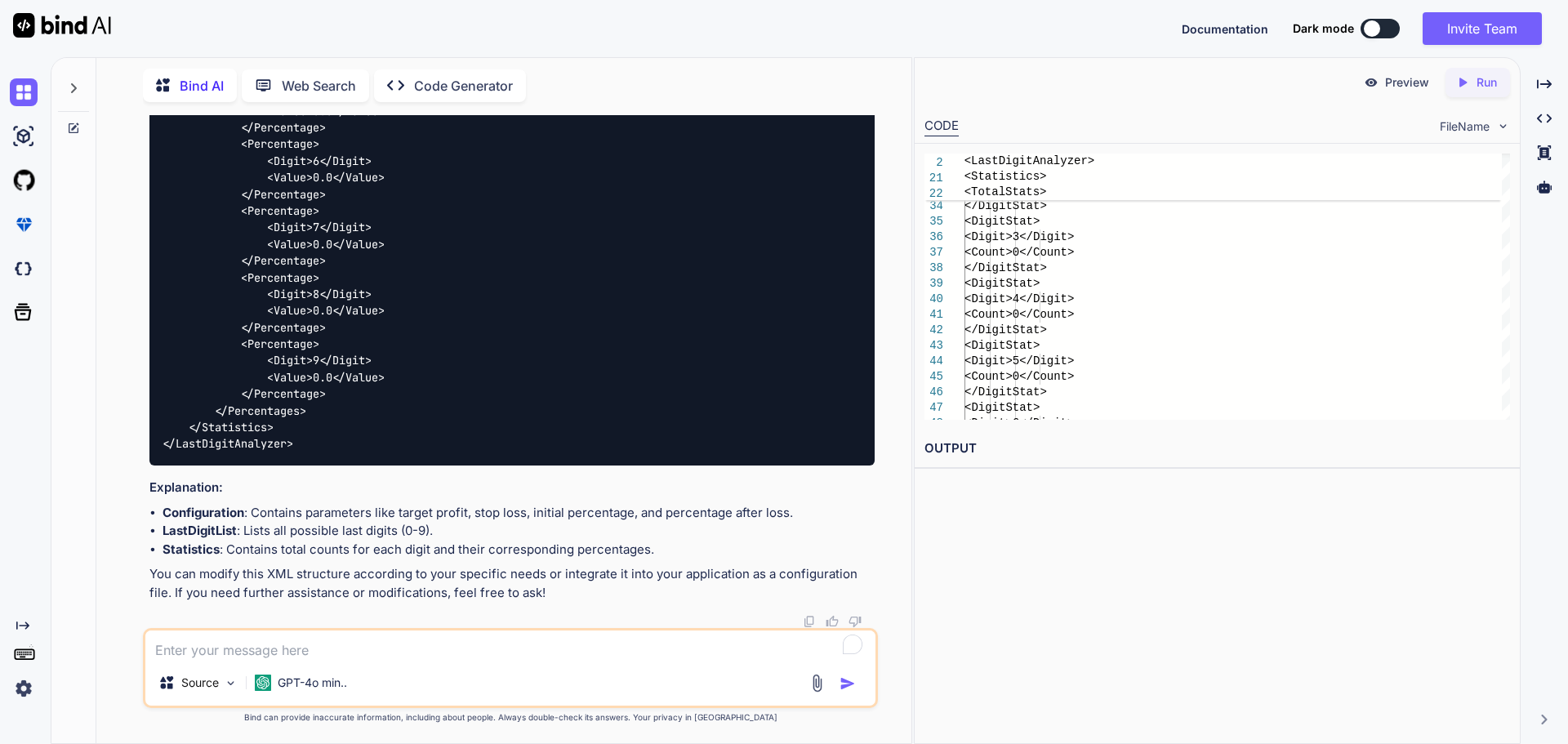
click at [1465, 85] on icon "Created with Pixso." at bounding box center [1462, 83] width 15 height 15
drag, startPoint x: 926, startPoint y: 481, endPoint x: 1117, endPoint y: 494, distance: 191.4
click at [1117, 494] on div "E006: unsupported language xml" at bounding box center [1217, 488] width 586 height 19
copy div "E006: unsupported language xml"
click at [425, 650] on textarea "To enrich screen reader interactions, please activate Accessibility in Grammarl…" at bounding box center [510, 646] width 730 height 29
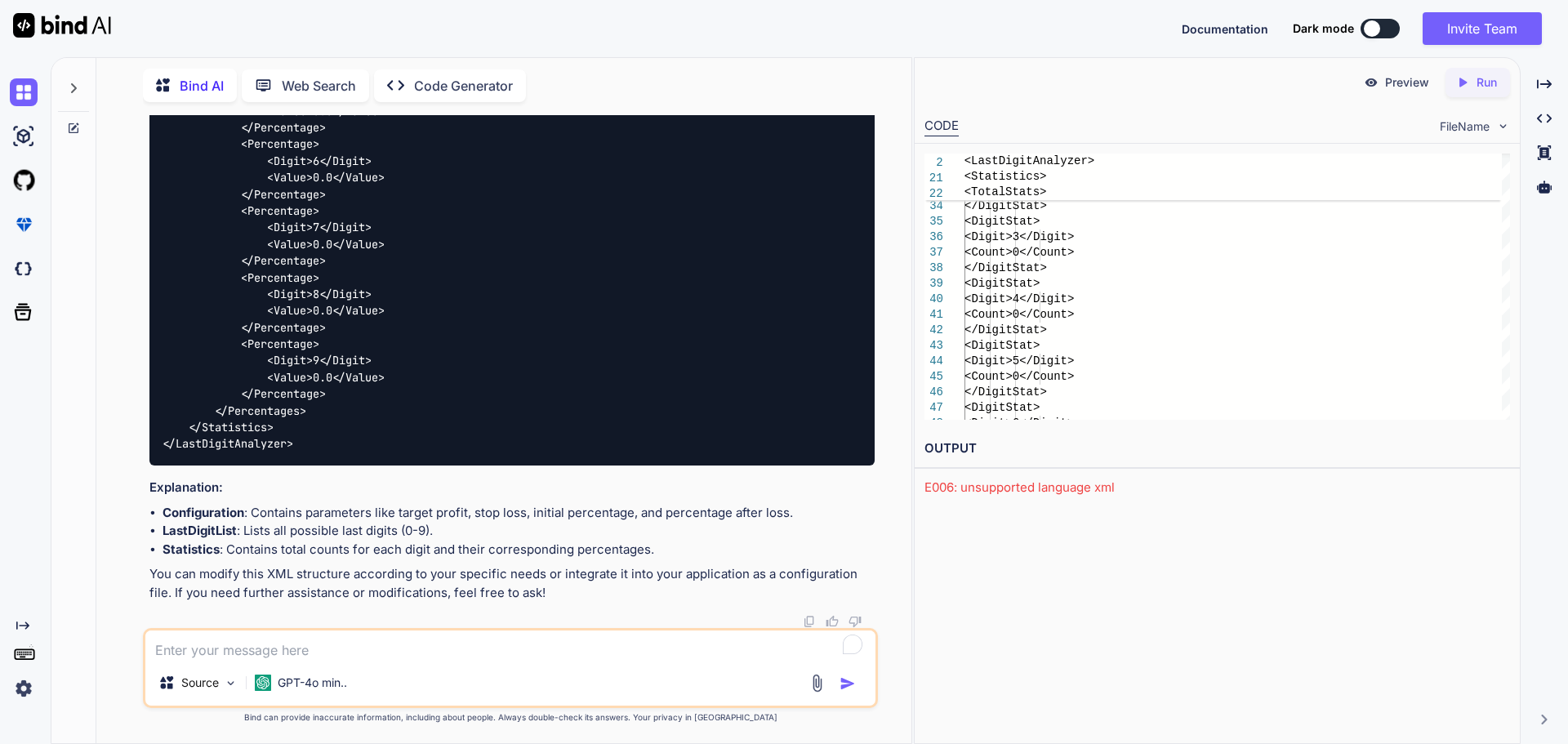
paste textarea "E006: unsupported language xml"
type textarea "E006: unsupported language xml"
click at [851, 690] on img "button" at bounding box center [847, 684] width 16 height 16
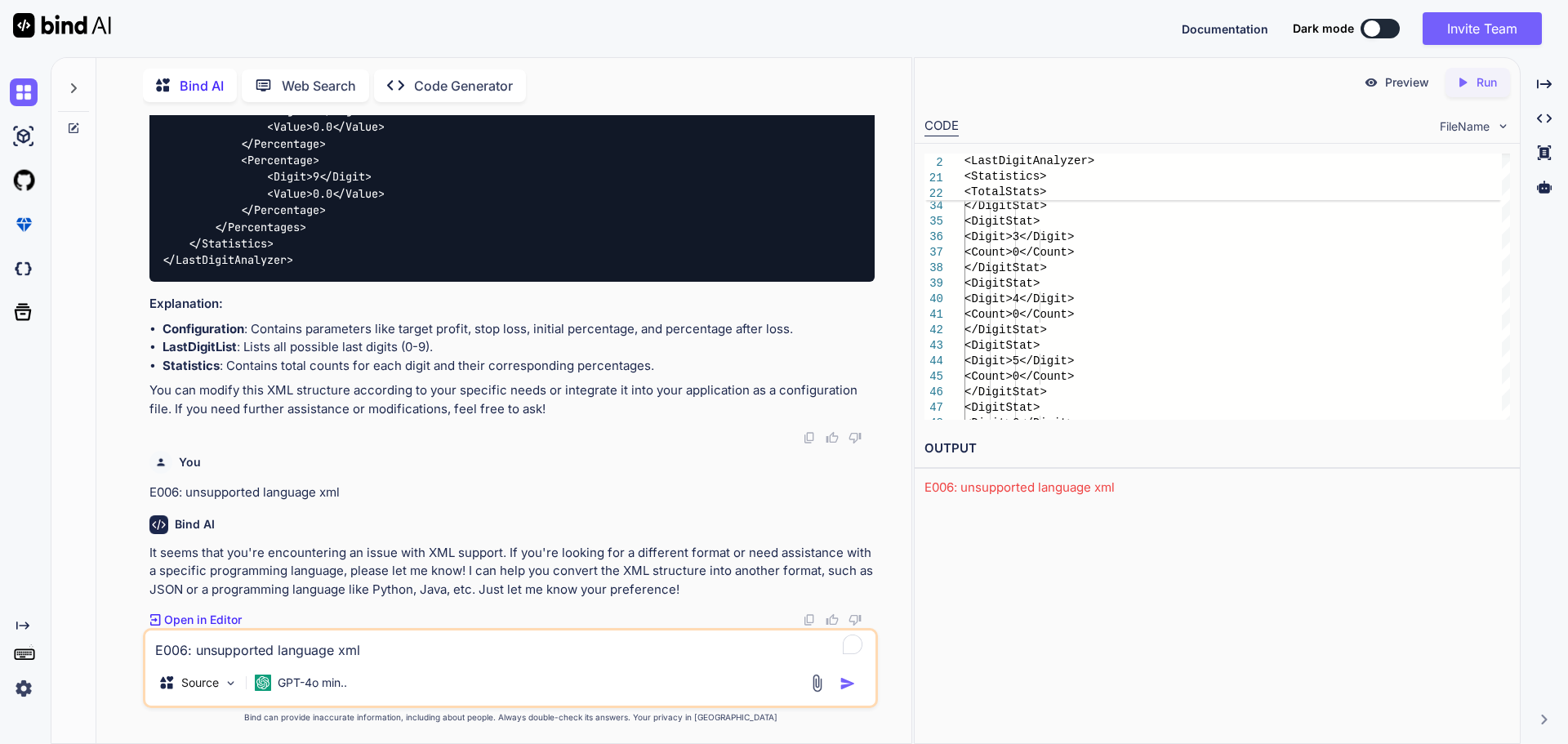
scroll to position [4354, 0]
click at [207, 620] on p "Open in Editor" at bounding box center [203, 620] width 78 height 16
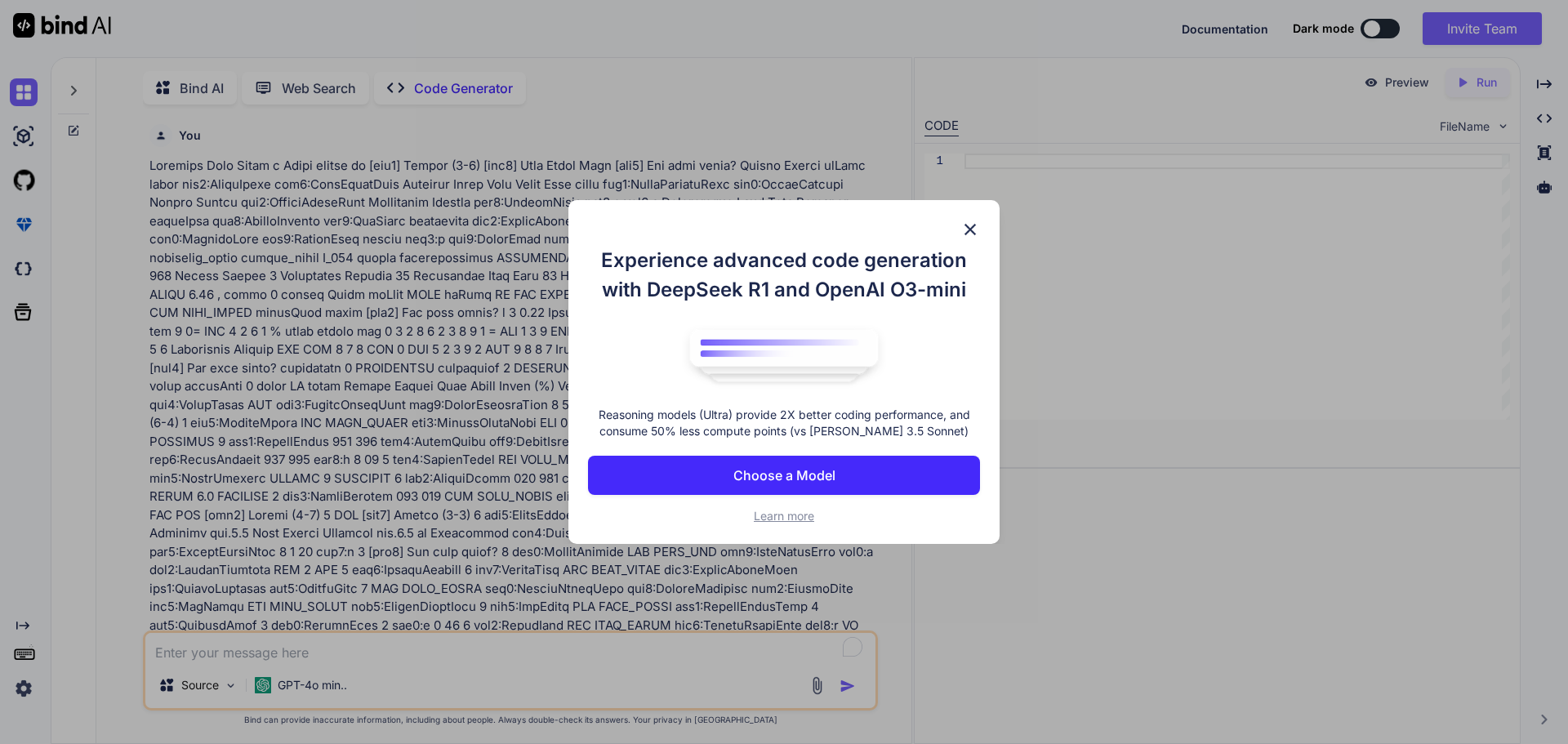
scroll to position [7, 0]
click at [968, 224] on img at bounding box center [970, 230] width 20 height 20
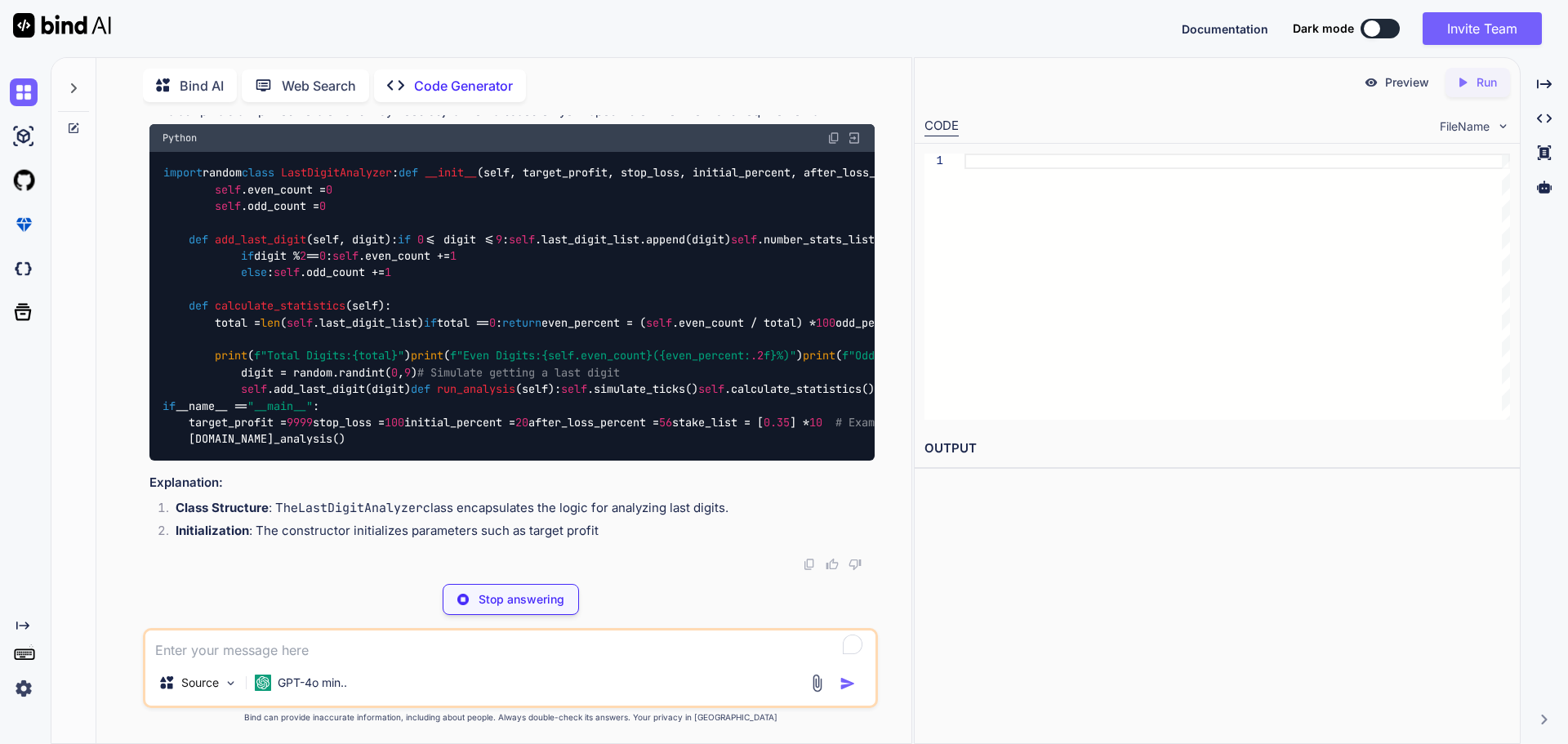
scroll to position [1402, 0]
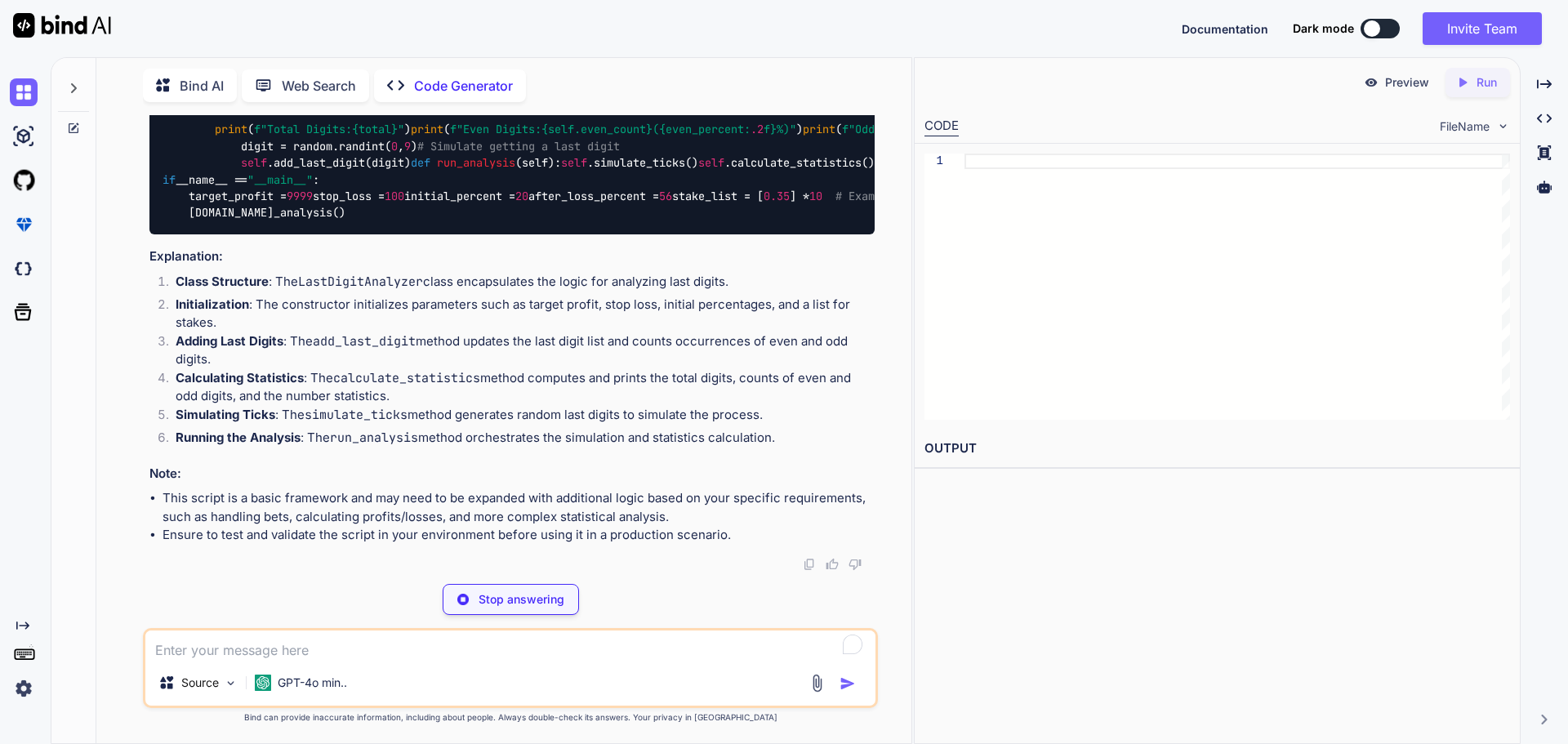
type textarea "x"
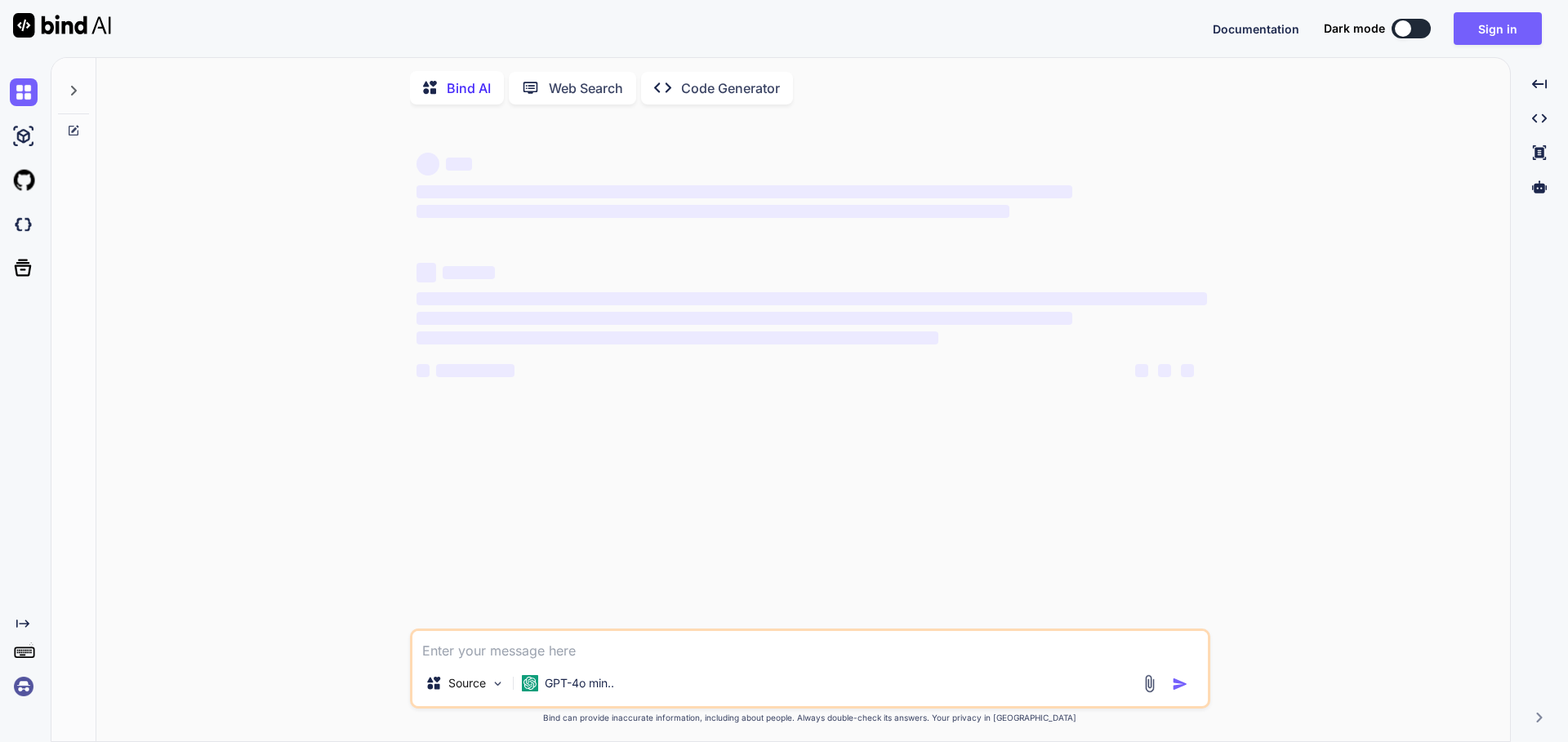
type textarea "x"
